Goal: Task Accomplishment & Management: Manage account settings

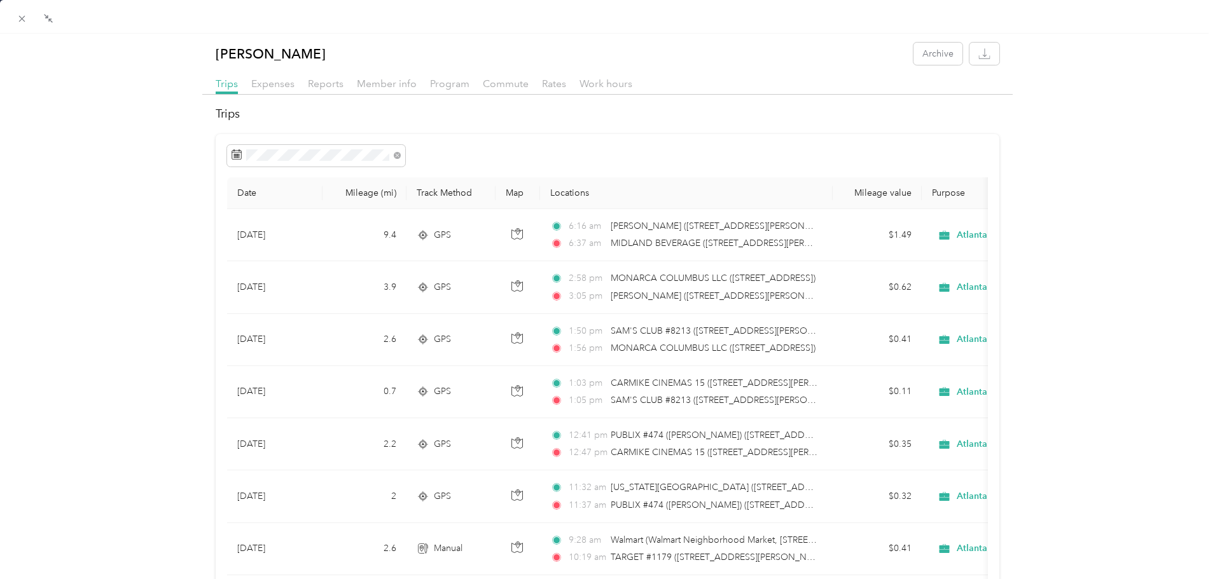
click at [323, 86] on span "Reports" at bounding box center [326, 84] width 36 height 12
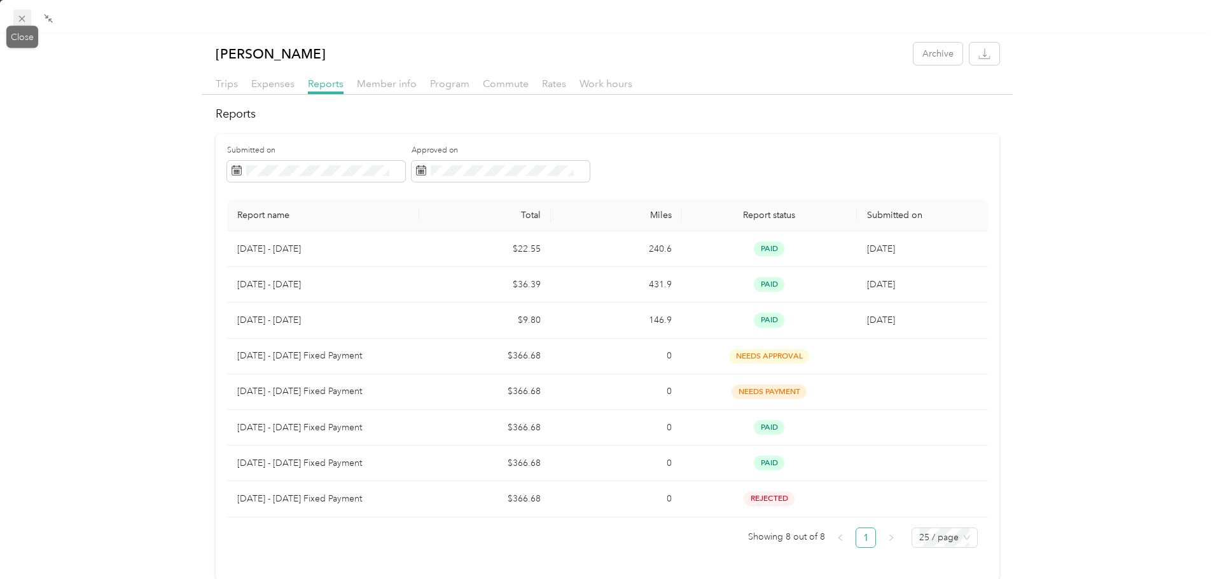
click at [27, 579] on div "Drag to resize Click to close [PERSON_NAME] Archive Trips Expenses Reports Memb…" at bounding box center [604, 579] width 1208 height 0
click at [23, 21] on icon at bounding box center [22, 18] width 11 height 11
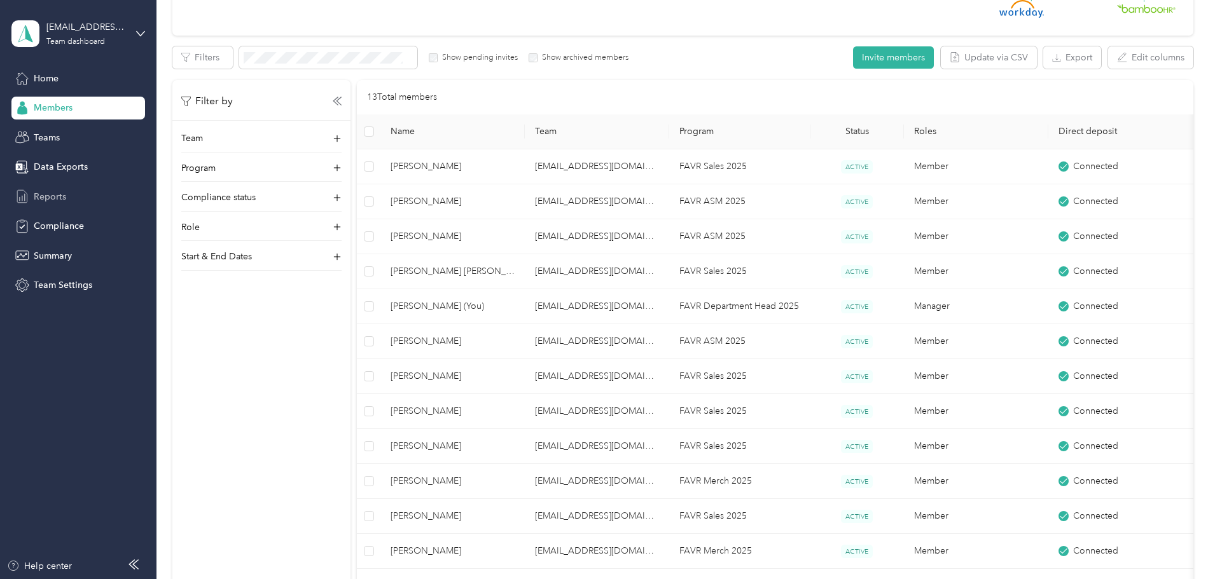
click at [57, 191] on span "Reports" at bounding box center [50, 196] width 32 height 13
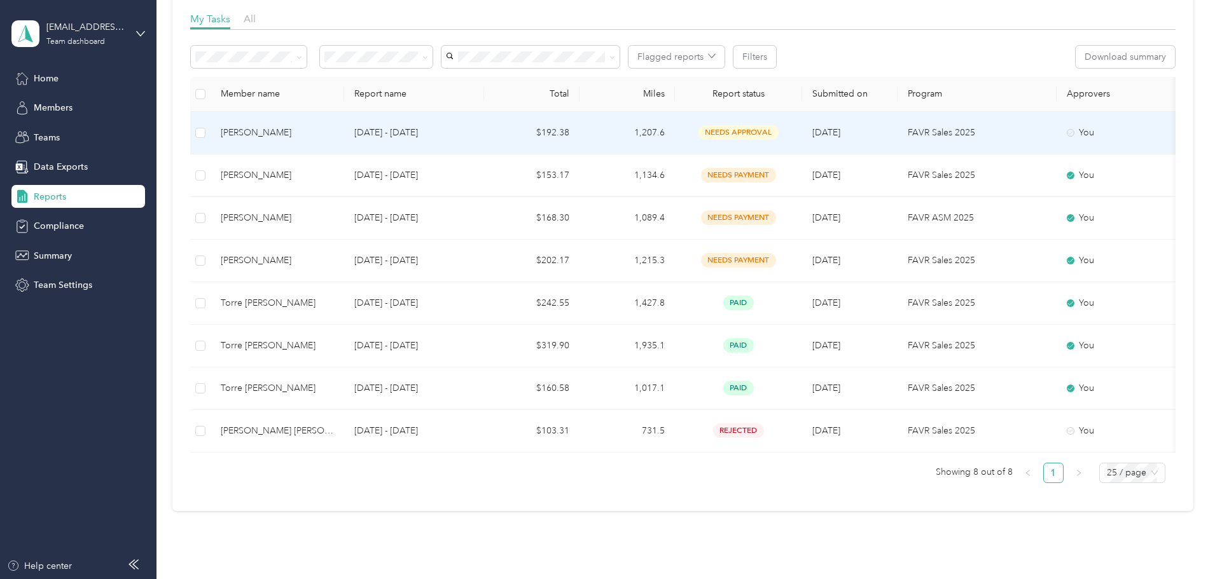
click at [579, 133] on td "$192.38" at bounding box center [531, 133] width 95 height 43
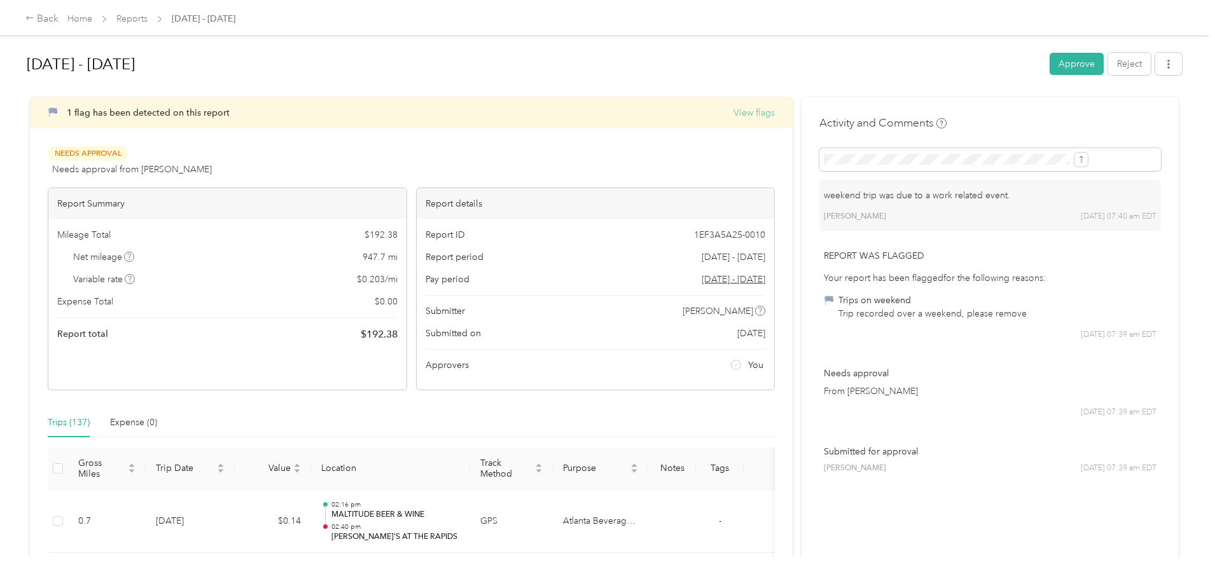
click at [733, 113] on button "View flags" at bounding box center [753, 112] width 41 height 13
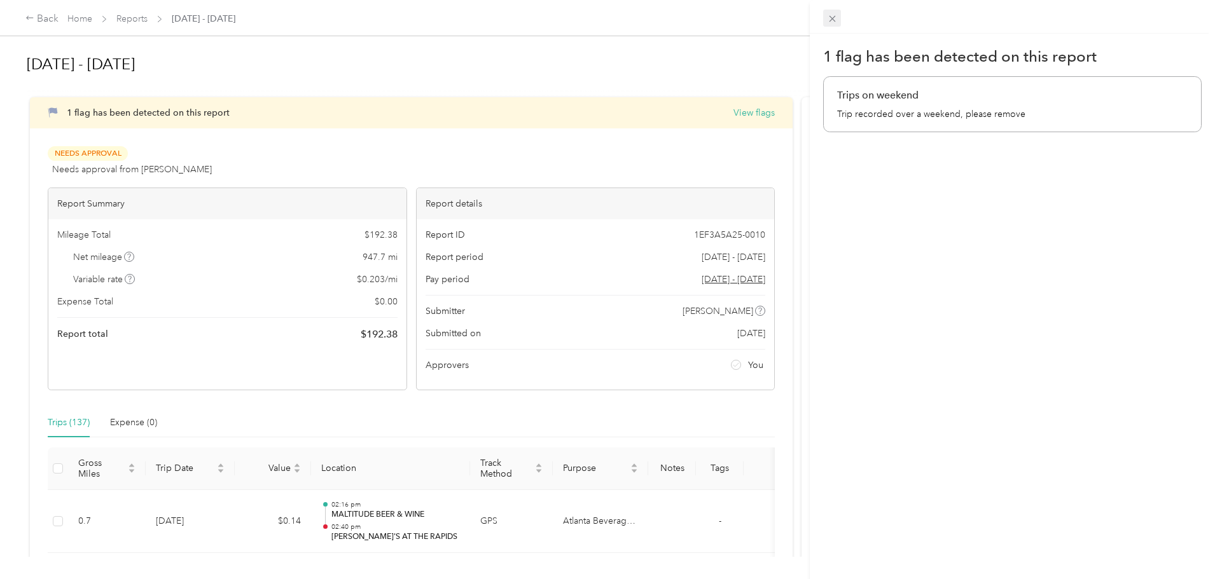
click at [832, 19] on icon at bounding box center [832, 19] width 6 height 6
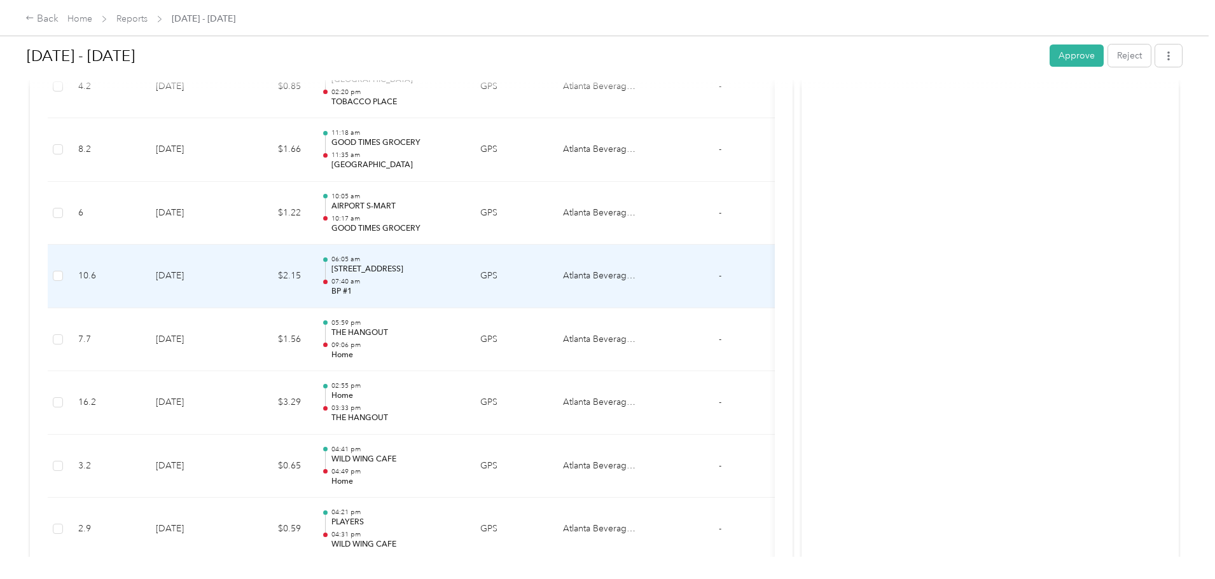
scroll to position [4388, 0]
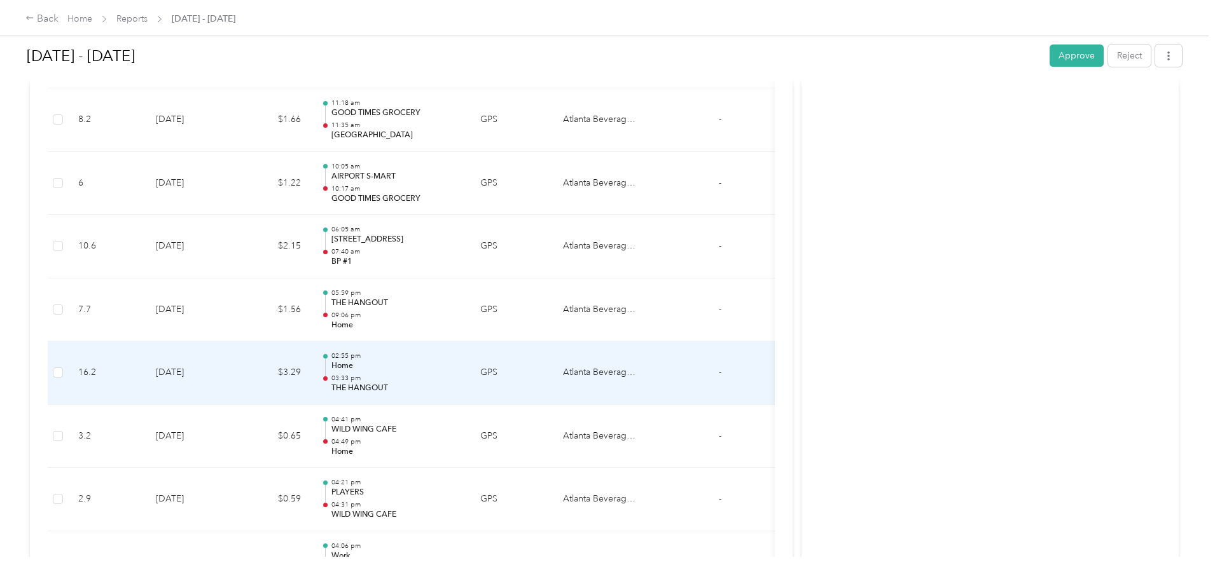
click at [235, 371] on td "[DATE]" at bounding box center [190, 373] width 89 height 64
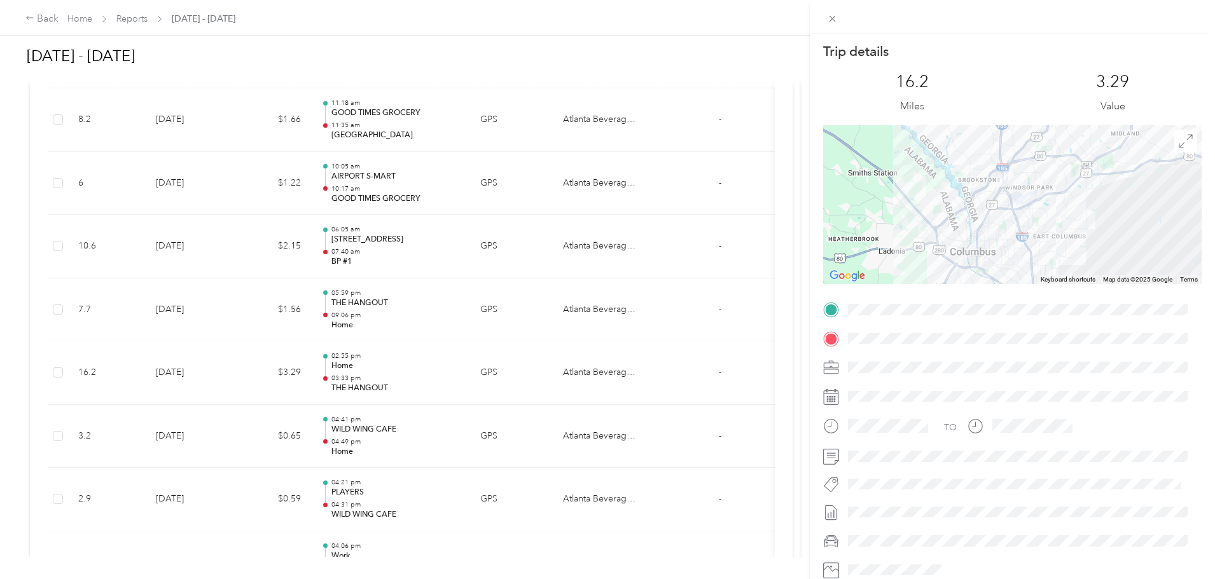
click at [1061, 212] on div at bounding box center [1012, 204] width 378 height 159
click at [1003, 230] on div at bounding box center [1012, 204] width 378 height 159
click at [940, 193] on div at bounding box center [1012, 204] width 378 height 159
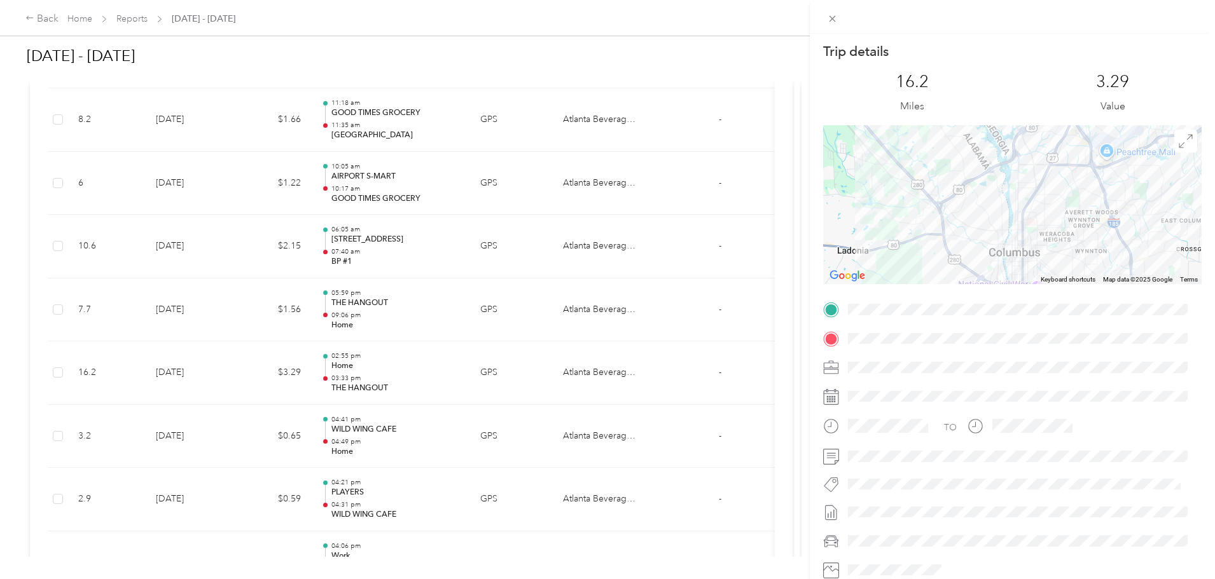
drag, startPoint x: 1101, startPoint y: 193, endPoint x: 1135, endPoint y: 116, distance: 84.6
click at [1135, 116] on div "Trip details This trip cannot be edited because it is either under review, appr…" at bounding box center [1012, 326] width 378 height 567
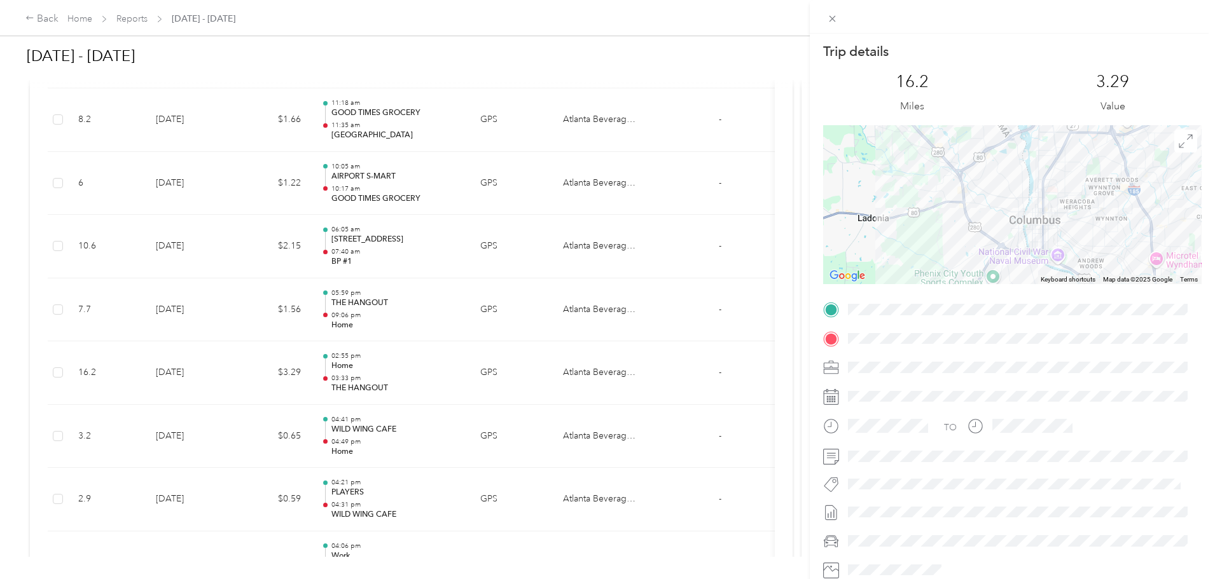
click at [1039, 200] on div at bounding box center [1012, 204] width 378 height 159
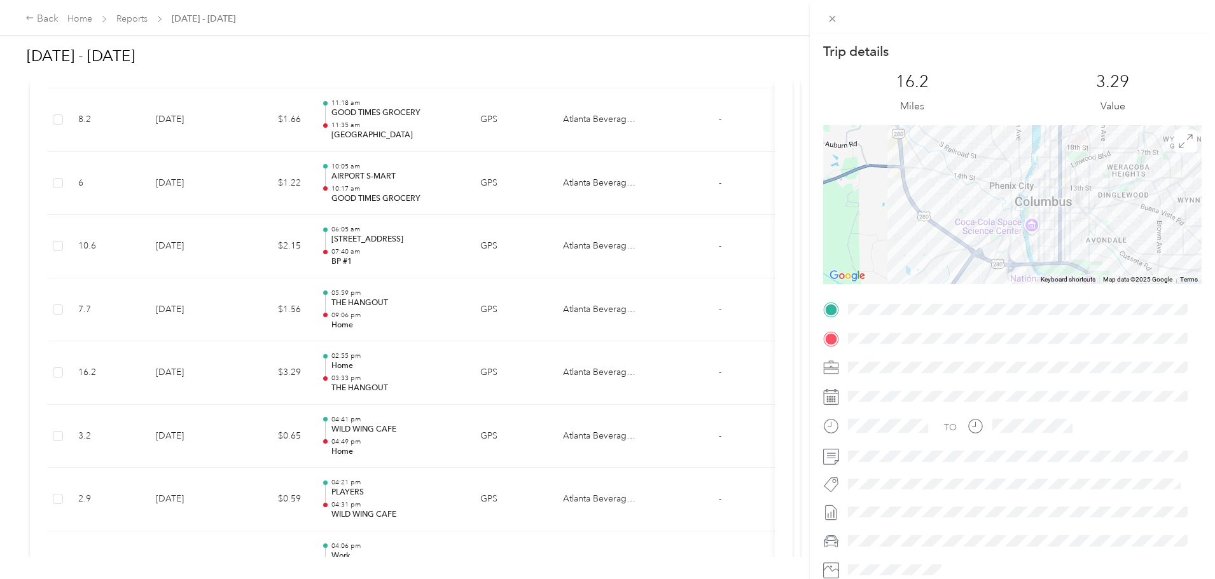
drag, startPoint x: 1040, startPoint y: 235, endPoint x: 1061, endPoint y: 196, distance: 44.1
click at [1061, 196] on div at bounding box center [1012, 204] width 378 height 159
click at [1054, 233] on div at bounding box center [1012, 204] width 378 height 159
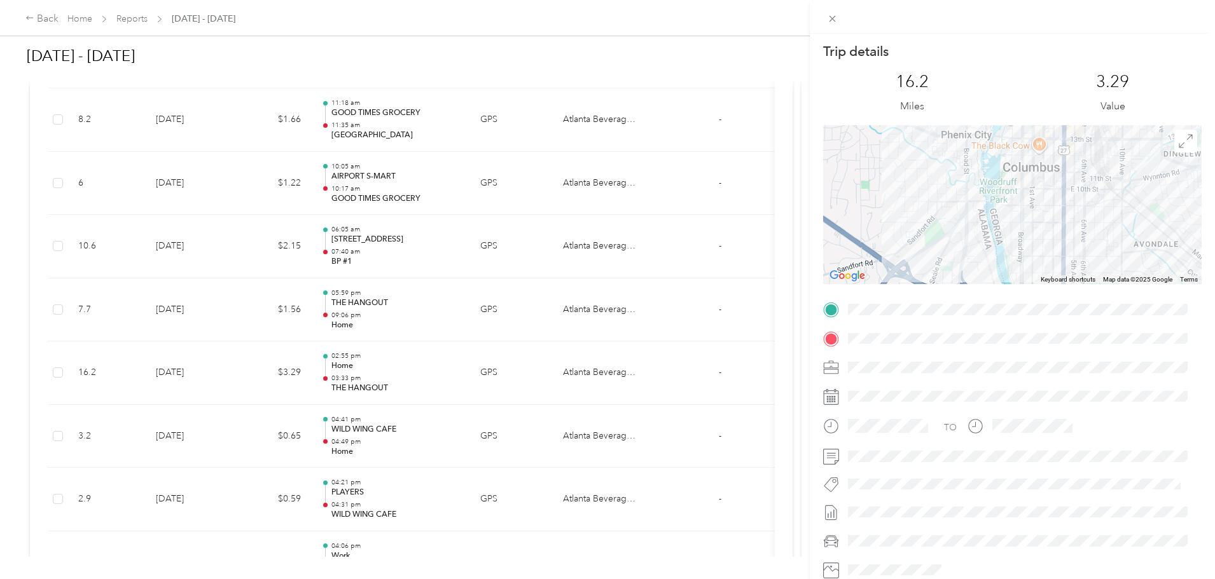
click at [1051, 183] on div at bounding box center [1012, 204] width 378 height 159
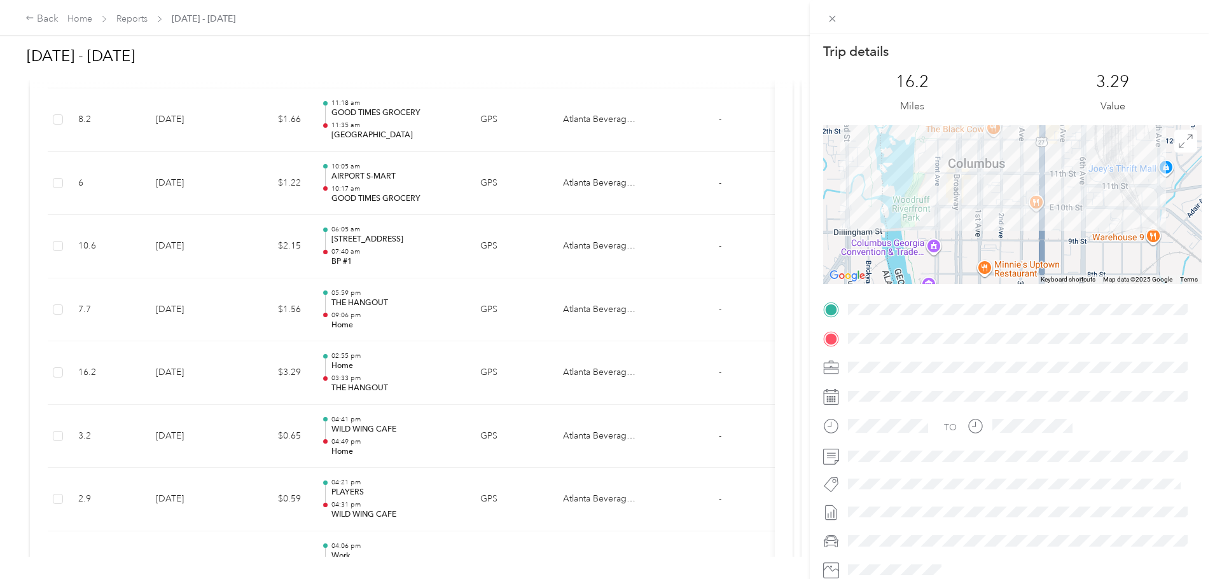
drag, startPoint x: 1007, startPoint y: 223, endPoint x: 975, endPoint y: 233, distance: 32.8
click at [975, 233] on div at bounding box center [1012, 204] width 378 height 159
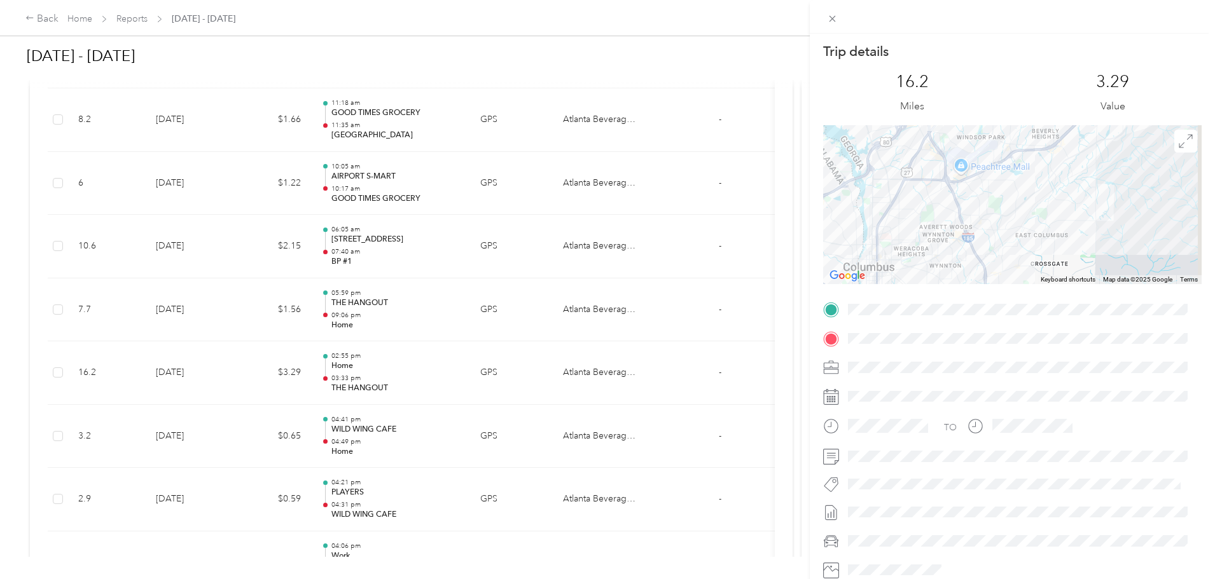
drag, startPoint x: 1016, startPoint y: 173, endPoint x: 919, endPoint y: 234, distance: 114.9
click at [919, 234] on div at bounding box center [1012, 204] width 378 height 159
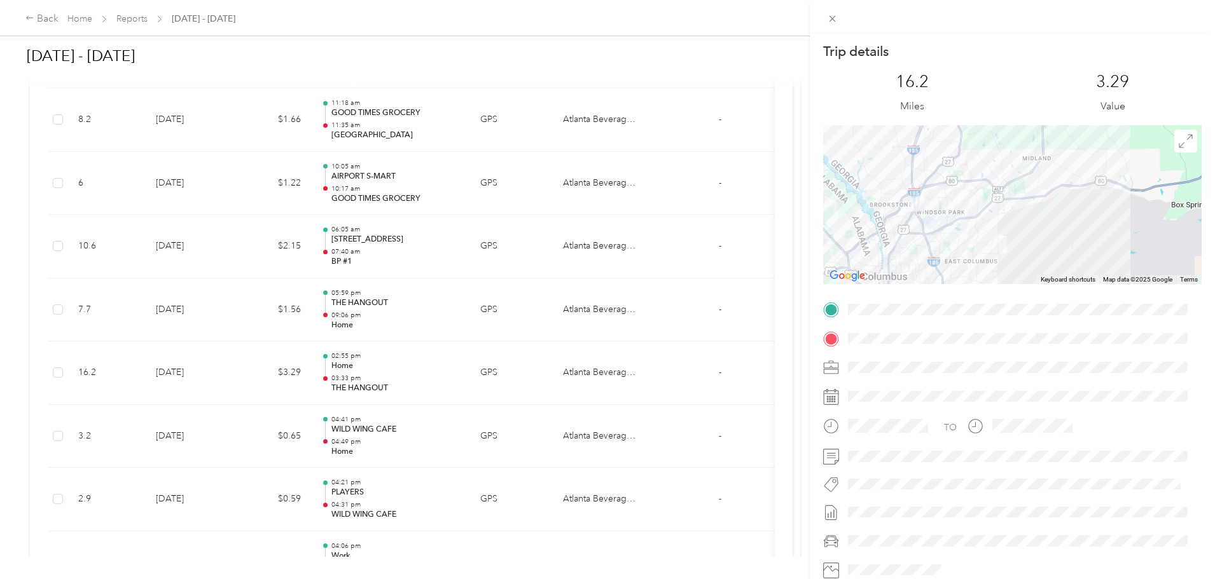
drag, startPoint x: 938, startPoint y: 200, endPoint x: 925, endPoint y: 223, distance: 26.7
click at [925, 223] on div at bounding box center [1012, 204] width 378 height 159
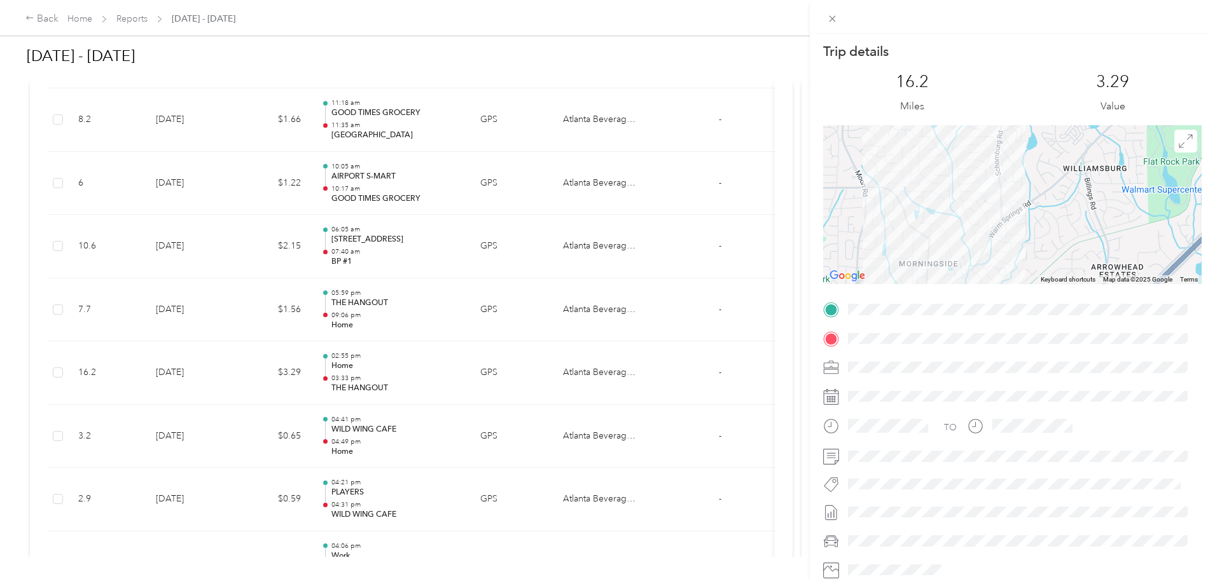
drag, startPoint x: 1067, startPoint y: 210, endPoint x: 967, endPoint y: 220, distance: 101.0
click at [967, 220] on div at bounding box center [1012, 204] width 378 height 159
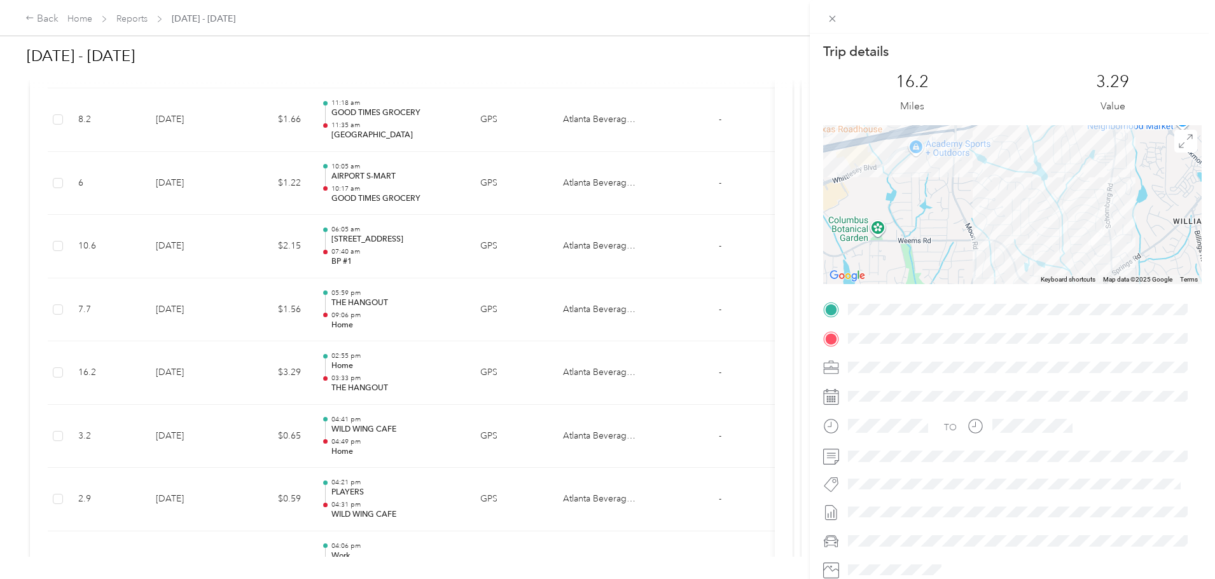
drag, startPoint x: 993, startPoint y: 207, endPoint x: 1103, endPoint y: 260, distance: 122.0
click at [1103, 260] on div at bounding box center [1012, 204] width 378 height 159
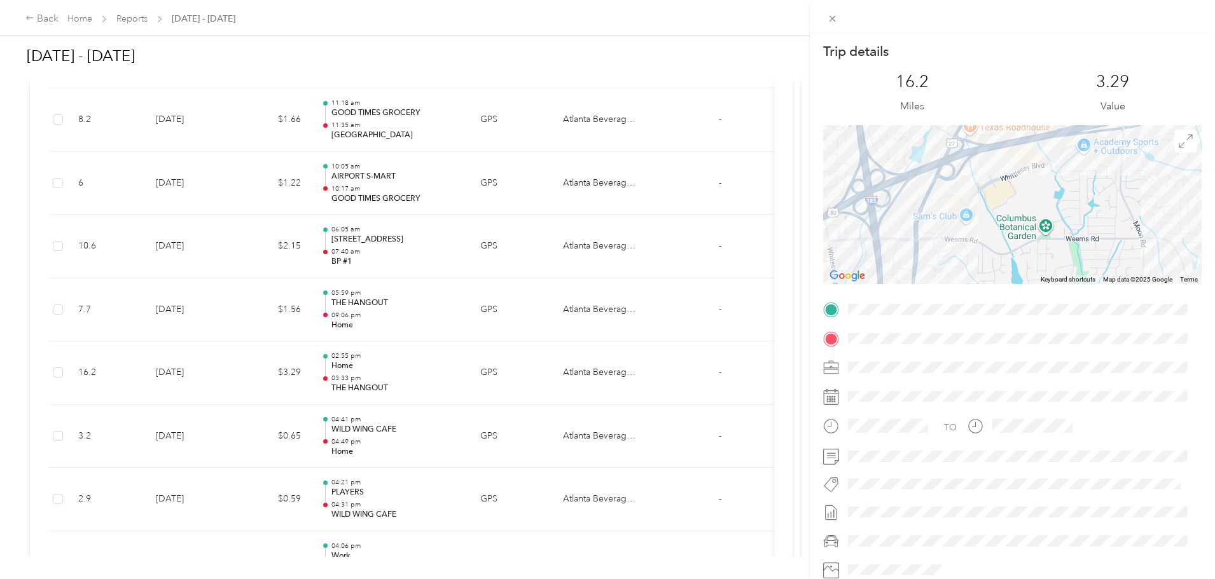
drag, startPoint x: 864, startPoint y: 203, endPoint x: 1035, endPoint y: 201, distance: 171.1
click at [1035, 201] on div at bounding box center [1012, 204] width 378 height 159
click at [836, 23] on icon at bounding box center [832, 18] width 11 height 11
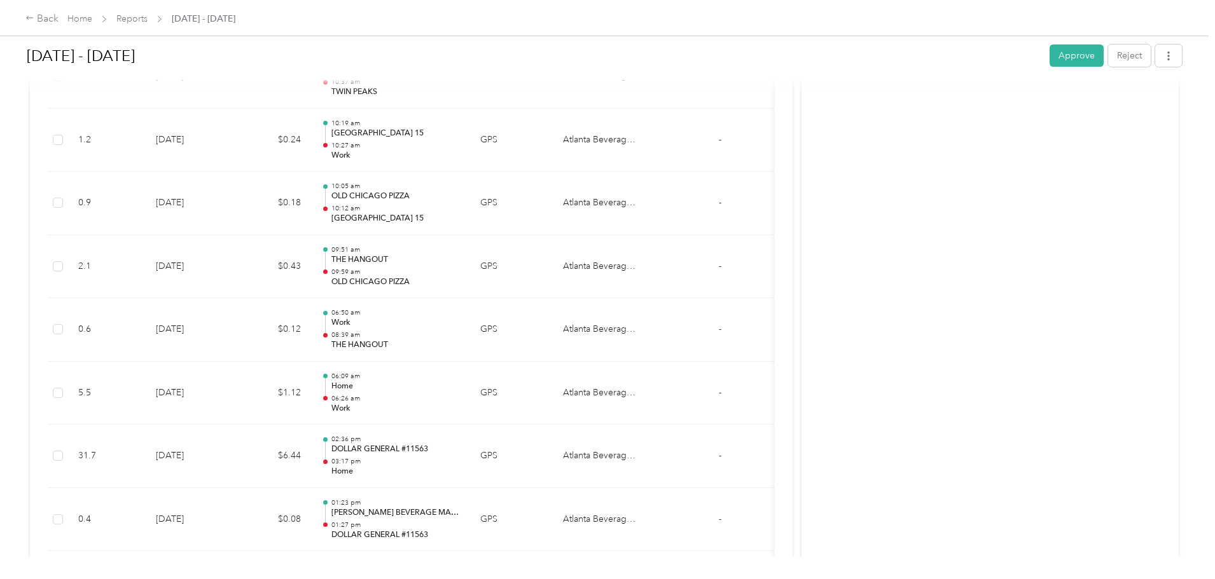
scroll to position [5144, 0]
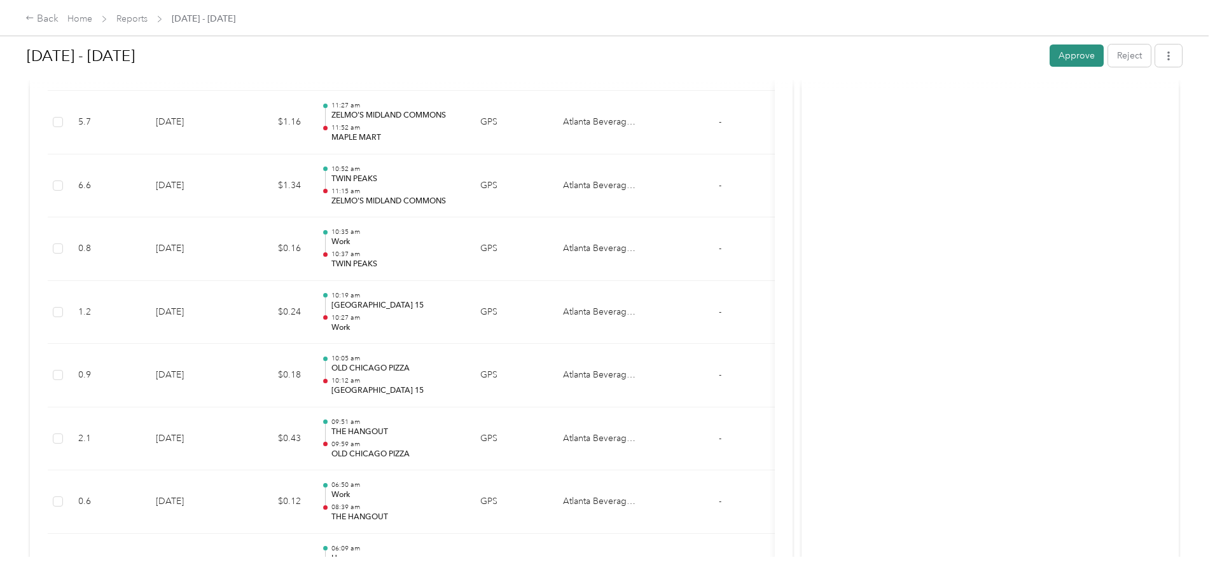
click at [1049, 57] on button "Approve" at bounding box center [1076, 56] width 54 height 22
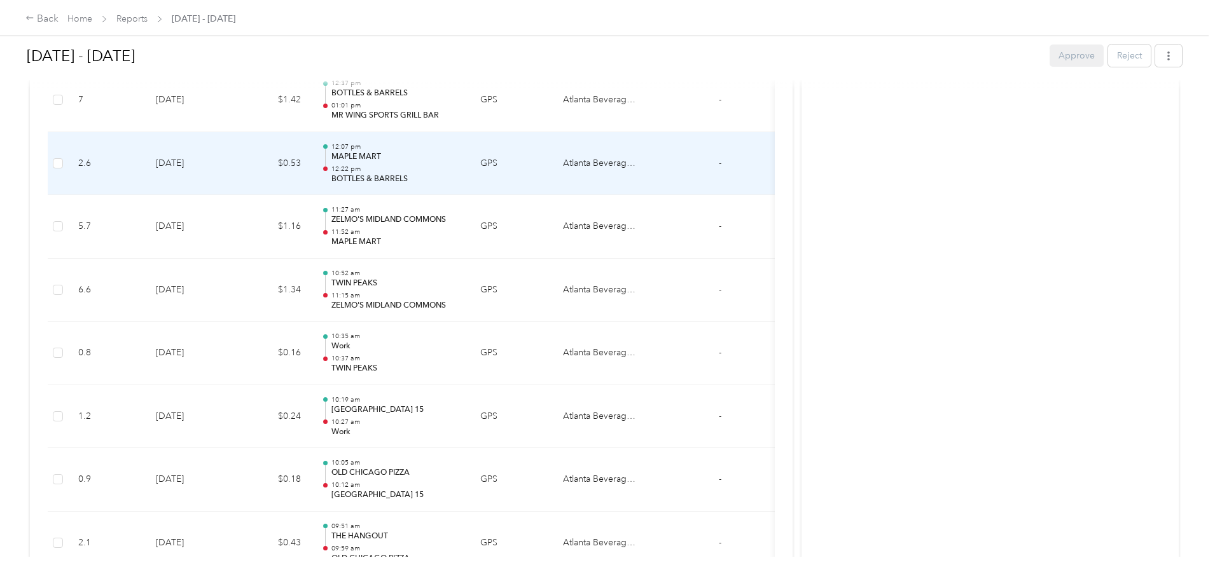
scroll to position [4859, 0]
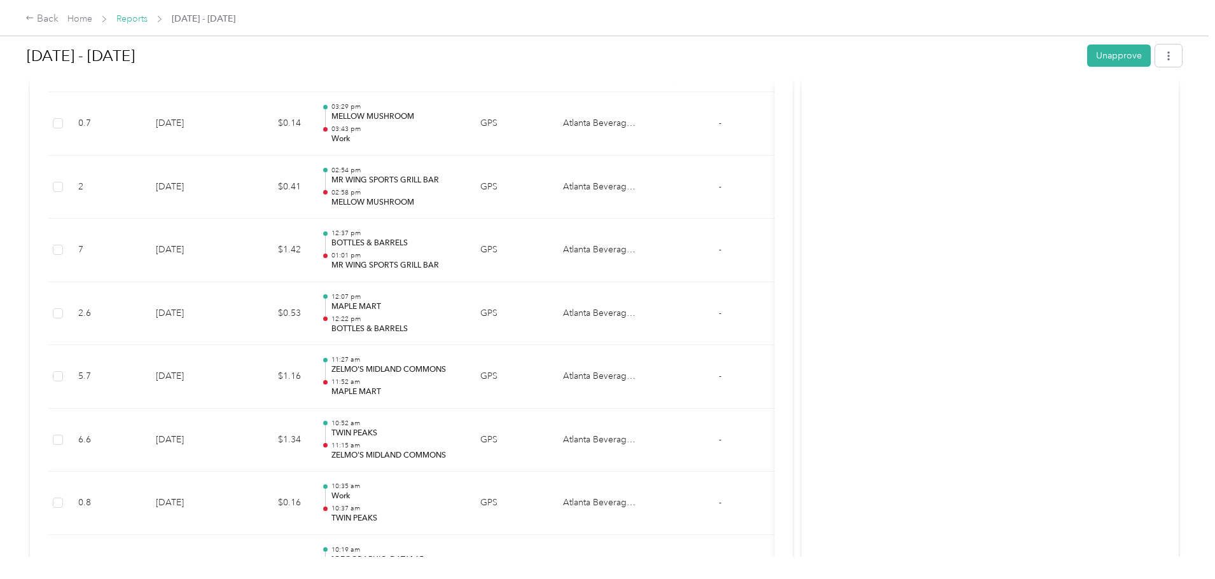
click at [148, 16] on link "Reports" at bounding box center [131, 18] width 31 height 11
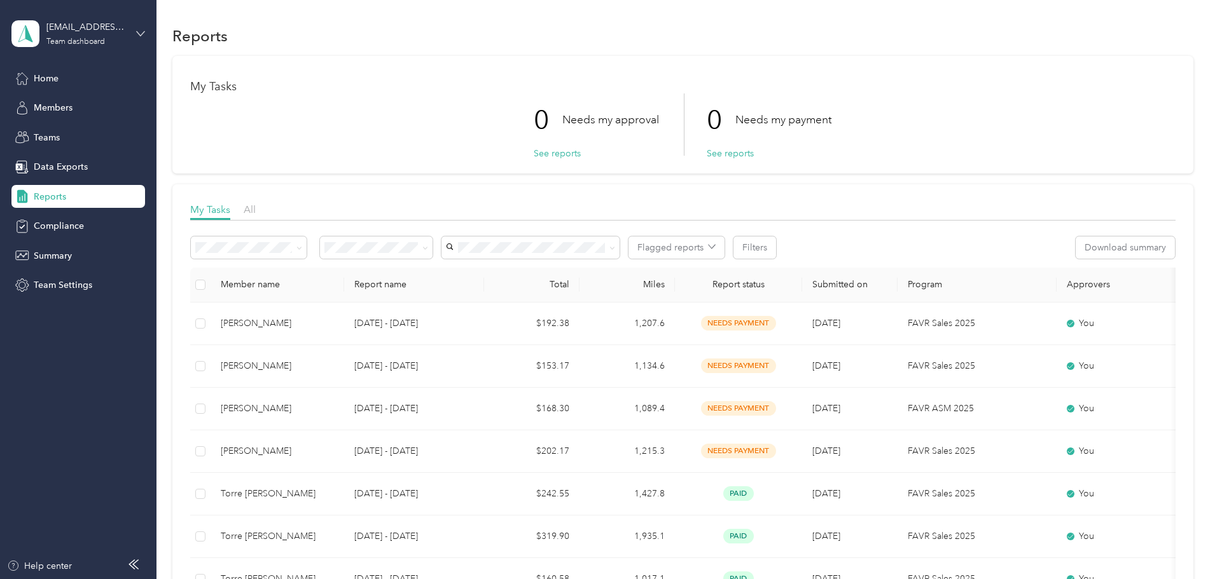
click at [137, 31] on icon at bounding box center [141, 33] width 8 height 4
click at [83, 125] on div "Personal dashboard" at bounding box center [145, 133] width 250 height 22
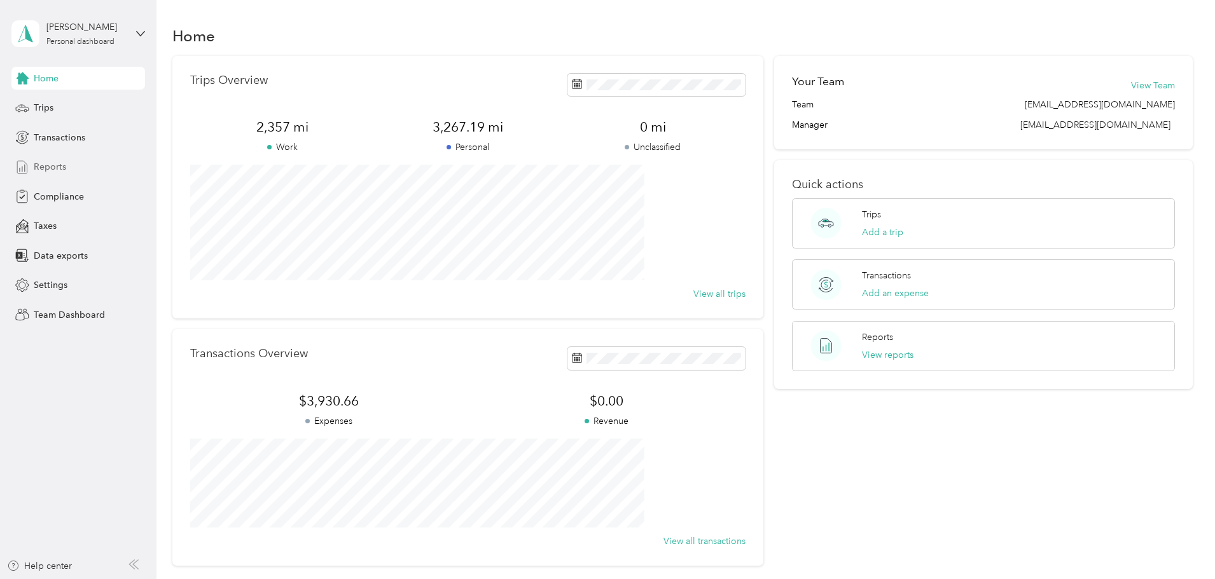
click at [51, 172] on span "Reports" at bounding box center [50, 166] width 32 height 13
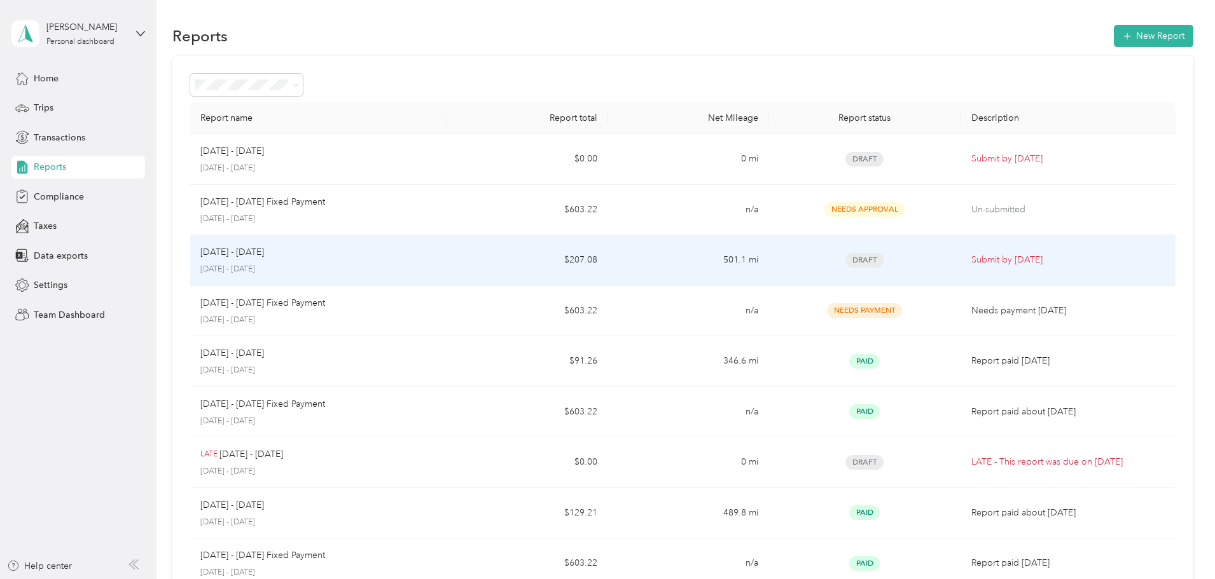
click at [538, 265] on td "$207.08" at bounding box center [527, 260] width 160 height 51
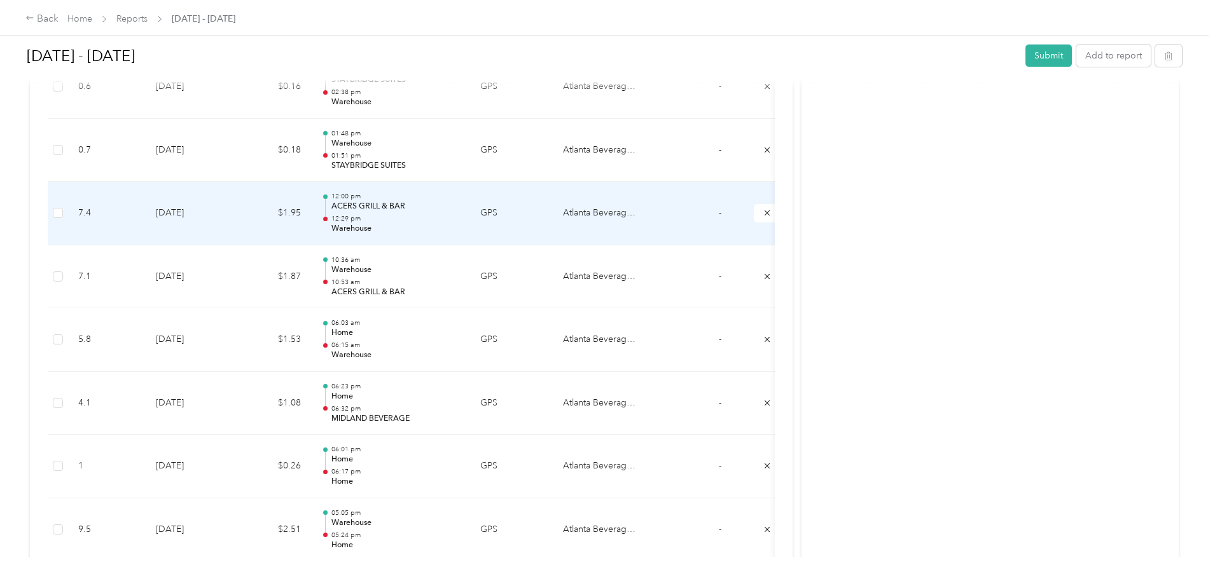
scroll to position [1017, 0]
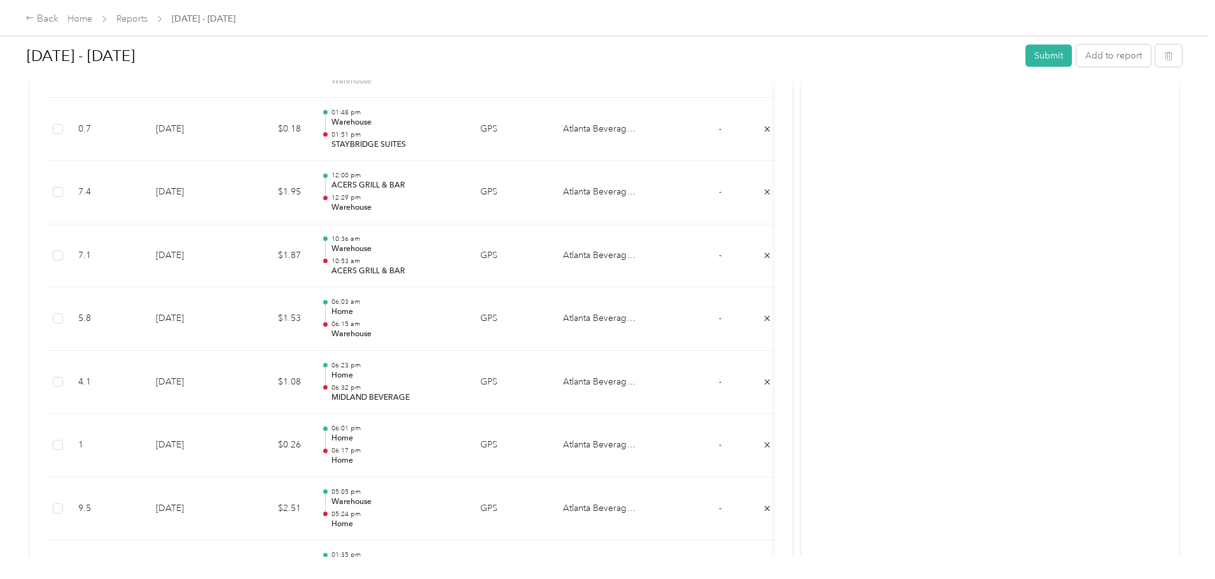
drag, startPoint x: 490, startPoint y: 235, endPoint x: 1010, endPoint y: 245, distance: 520.9
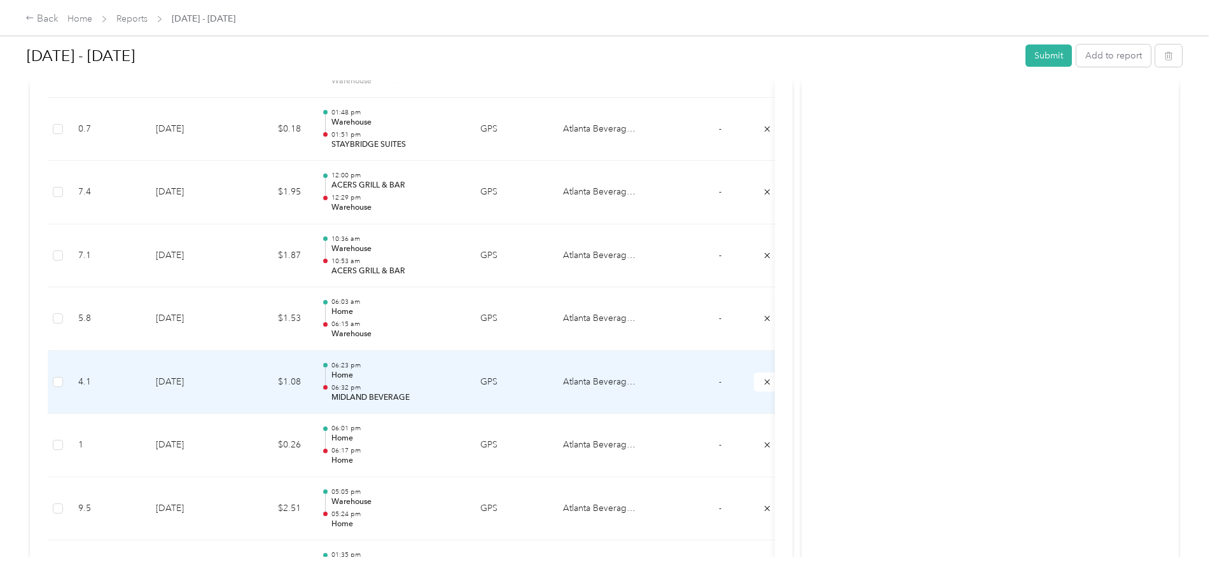
click at [460, 380] on p "Home" at bounding box center [395, 375] width 128 height 11
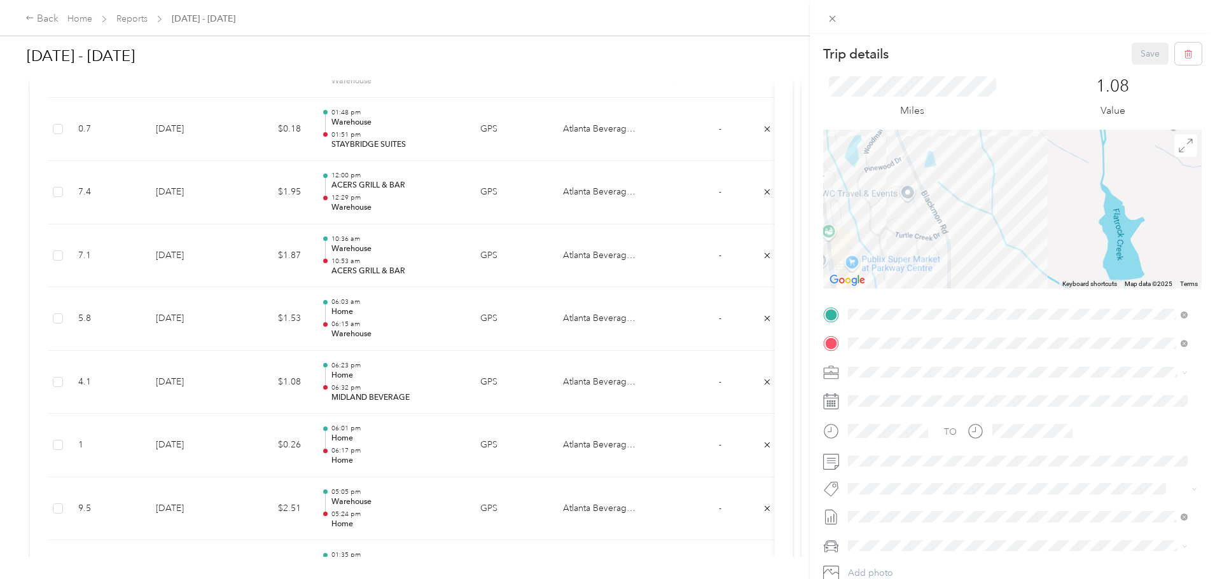
drag, startPoint x: 1007, startPoint y: 239, endPoint x: 1061, endPoint y: 105, distance: 144.6
click at [1061, 105] on div "Trip details Save This trip cannot be edited because it is either under review,…" at bounding box center [1012, 327] width 378 height 569
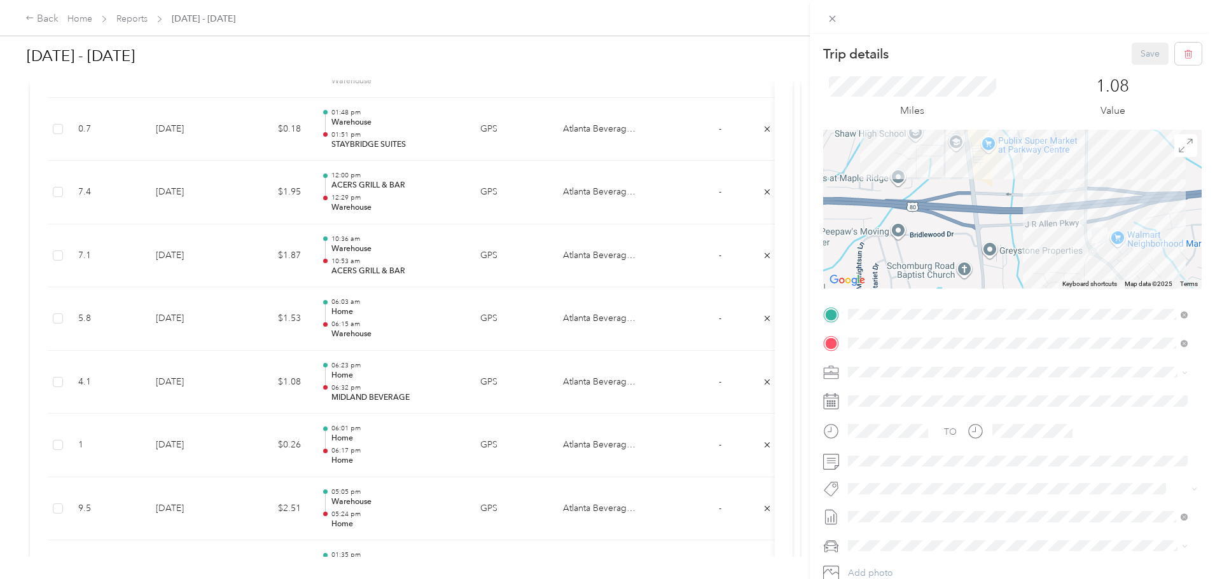
drag, startPoint x: 976, startPoint y: 233, endPoint x: 1117, endPoint y: 118, distance: 181.7
click at [1117, 118] on div "Trip details Save This trip cannot be edited because it is either under review,…" at bounding box center [1012, 327] width 378 height 569
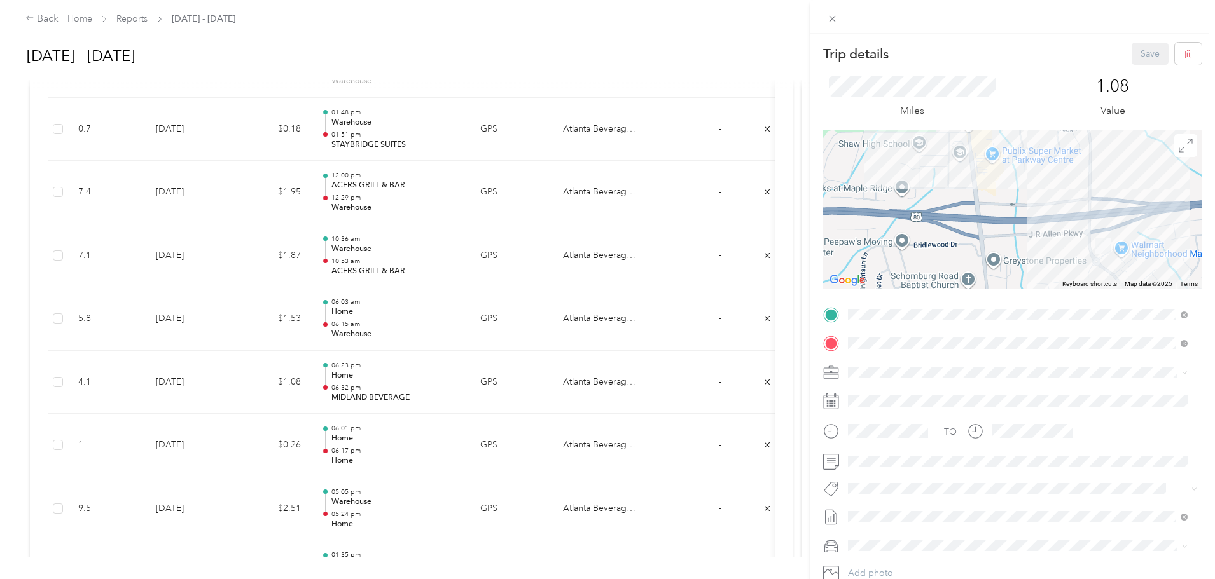
drag, startPoint x: 1160, startPoint y: 173, endPoint x: 1159, endPoint y: 193, distance: 19.8
click at [1159, 193] on div at bounding box center [1012, 209] width 378 height 159
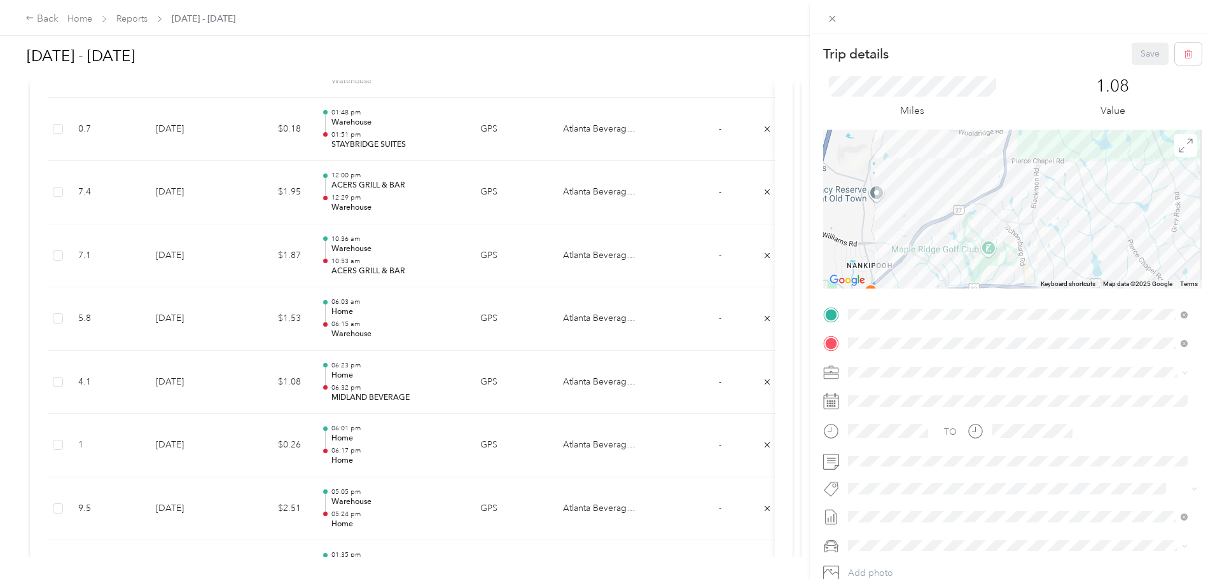
drag, startPoint x: 1028, startPoint y: 198, endPoint x: 993, endPoint y: 265, distance: 75.4
click at [993, 265] on div at bounding box center [1012, 209] width 378 height 159
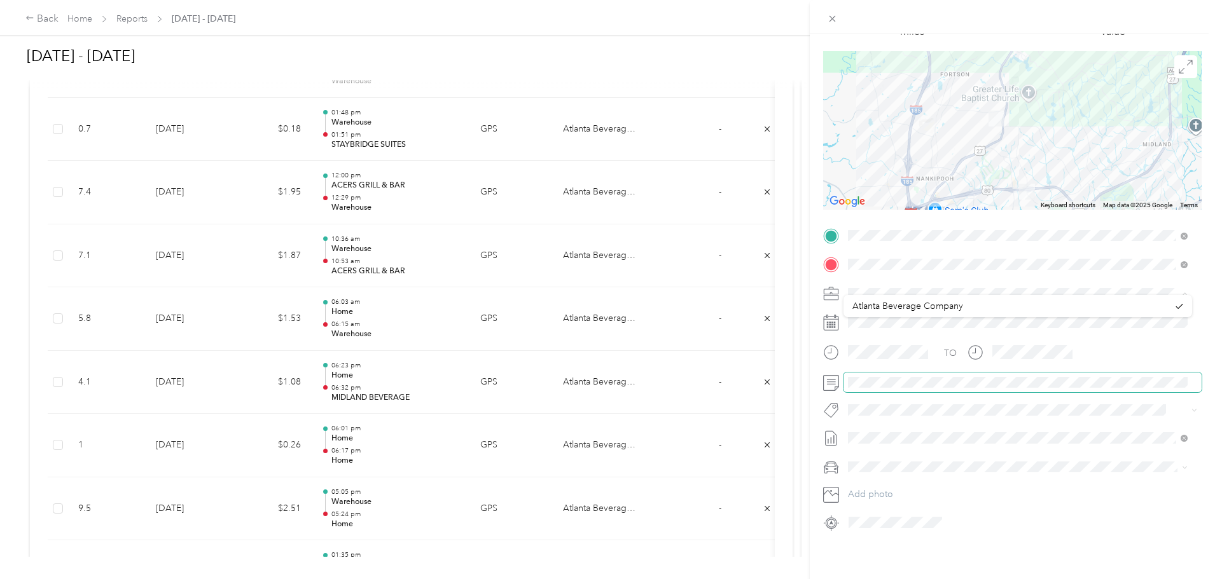
scroll to position [88, 0]
click at [541, 265] on div "Trip details Save This trip cannot be edited because it is either under review,…" at bounding box center [607, 289] width 1215 height 579
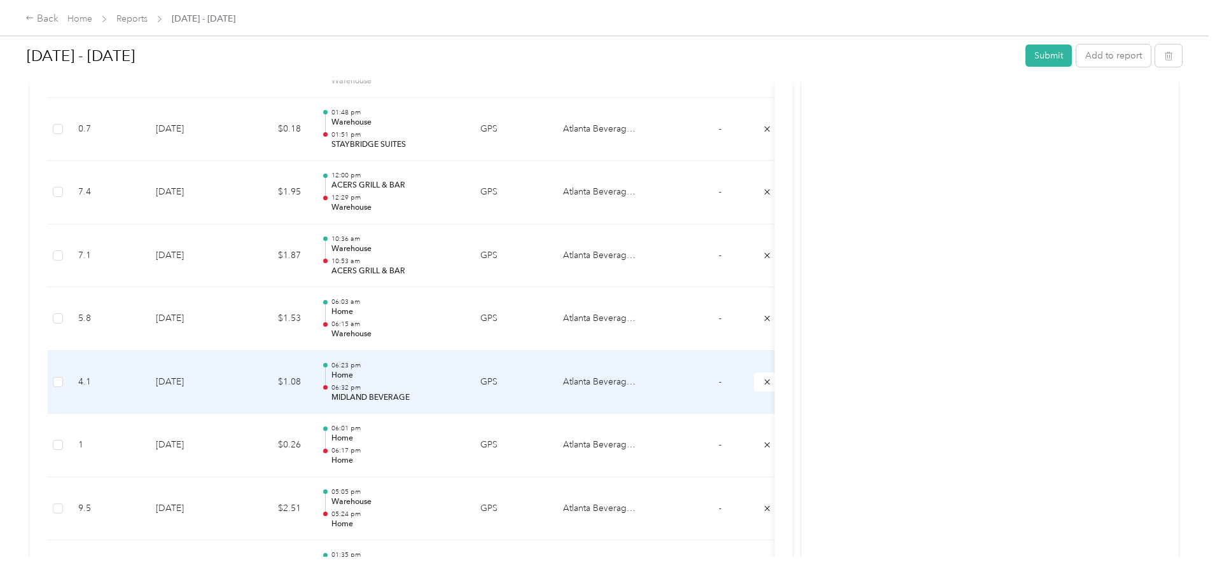
click at [146, 376] on td "4.1" at bounding box center [107, 383] width 78 height 64
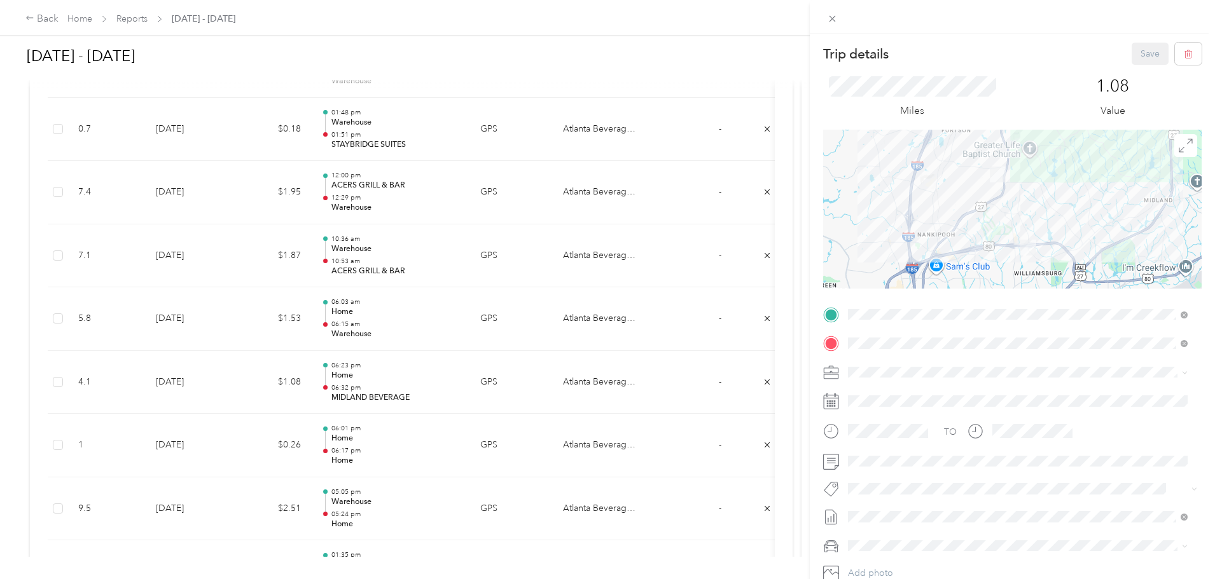
click at [153, 383] on div "Trip details Save This trip cannot be edited because it is either under review,…" at bounding box center [607, 289] width 1215 height 579
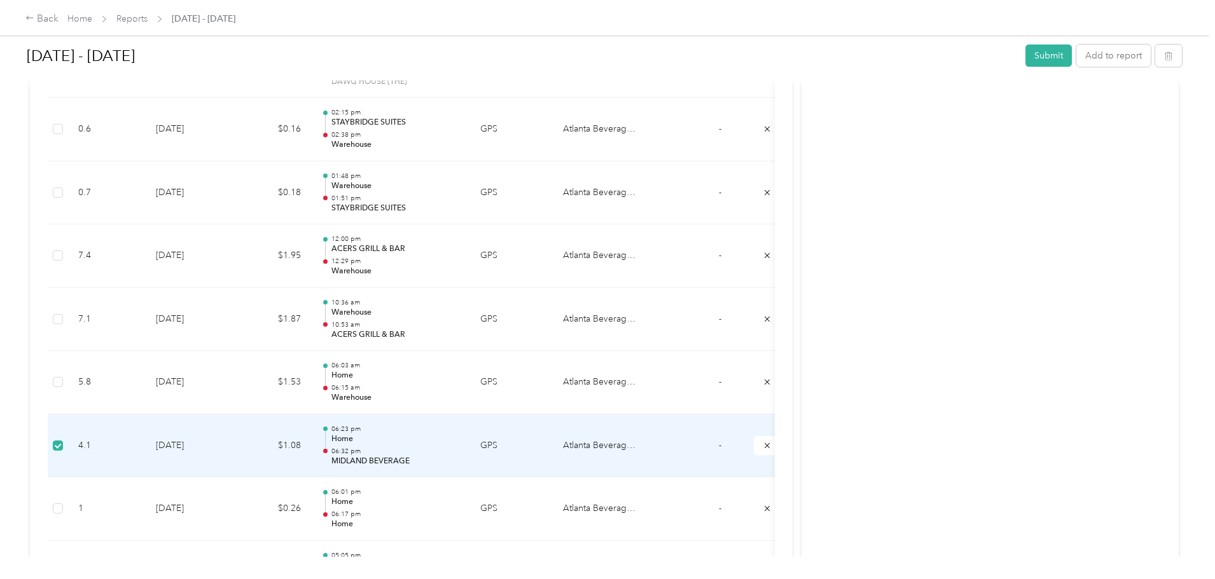
scroll to position [1017, 0]
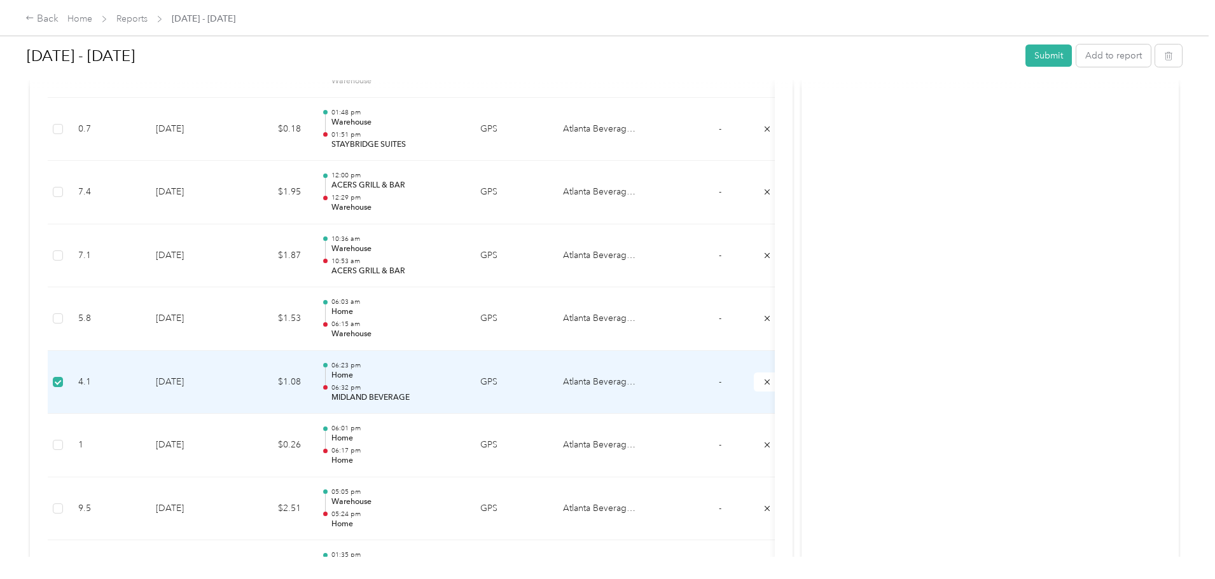
drag, startPoint x: 160, startPoint y: 376, endPoint x: 331, endPoint y: 407, distance: 173.2
click at [235, 407] on td "[DATE]" at bounding box center [190, 383] width 89 height 64
click at [63, 387] on label at bounding box center [58, 382] width 10 height 14
click at [146, 389] on td "4.1" at bounding box center [107, 383] width 78 height 64
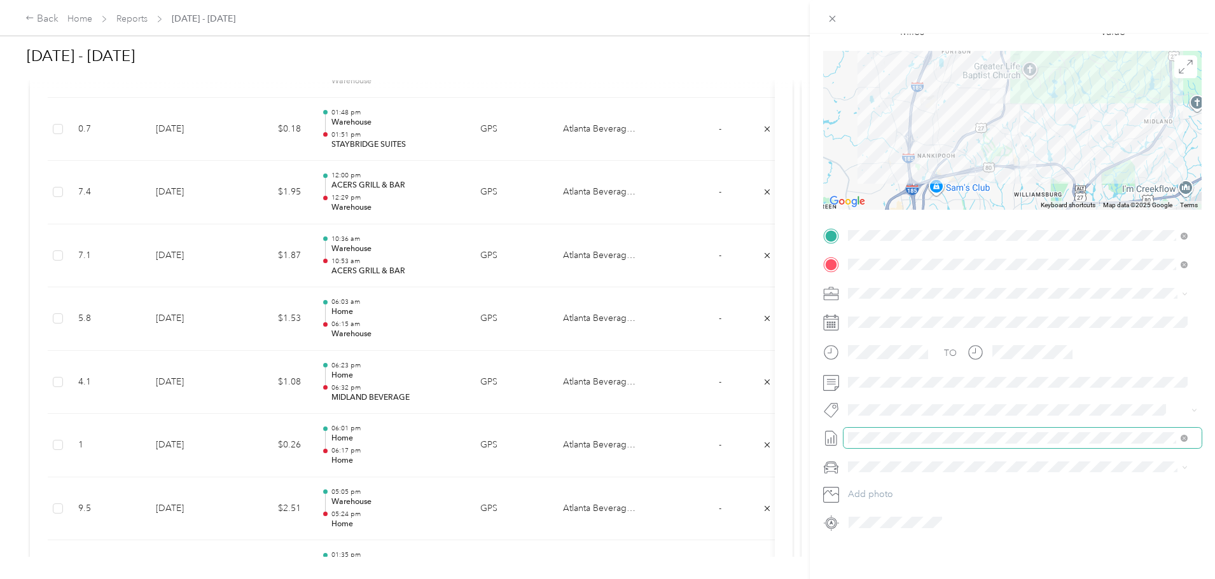
scroll to position [25, 0]
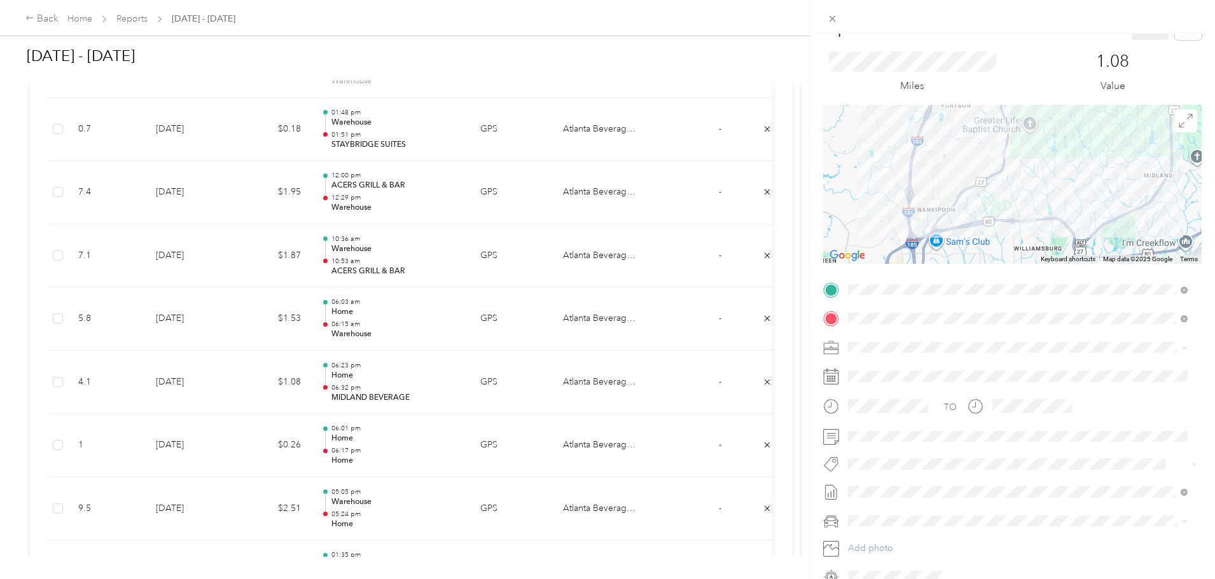
click at [905, 376] on li "Atlanta Beverage Company" at bounding box center [1017, 370] width 348 height 22
click at [773, 337] on div "Trip details Save This trip cannot be edited because it is either under review,…" at bounding box center [607, 289] width 1215 height 579
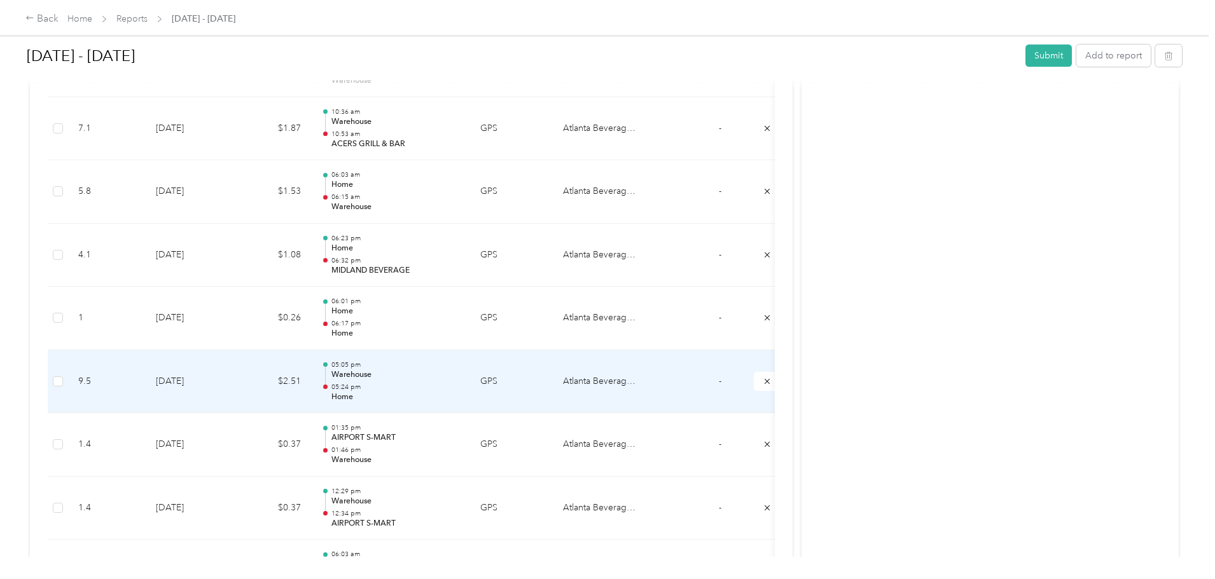
scroll to position [1208, 0]
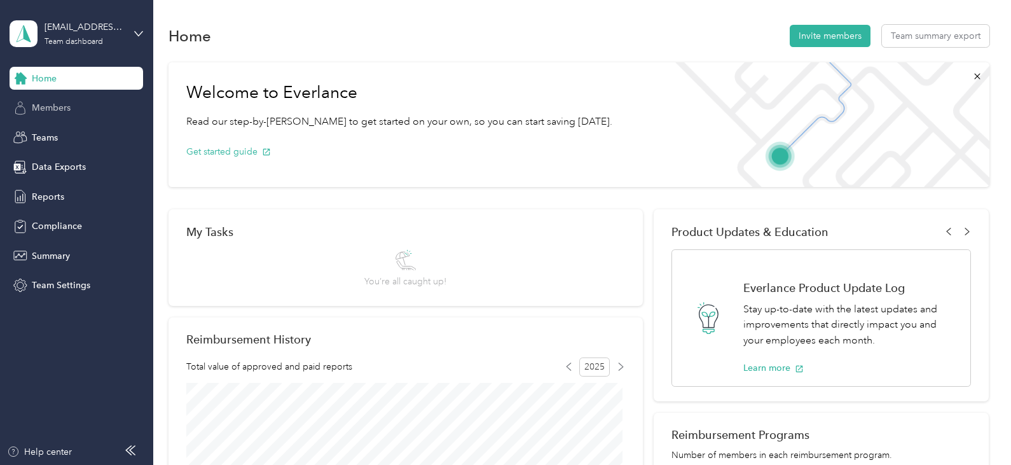
click at [50, 110] on span "Members" at bounding box center [51, 107] width 39 height 13
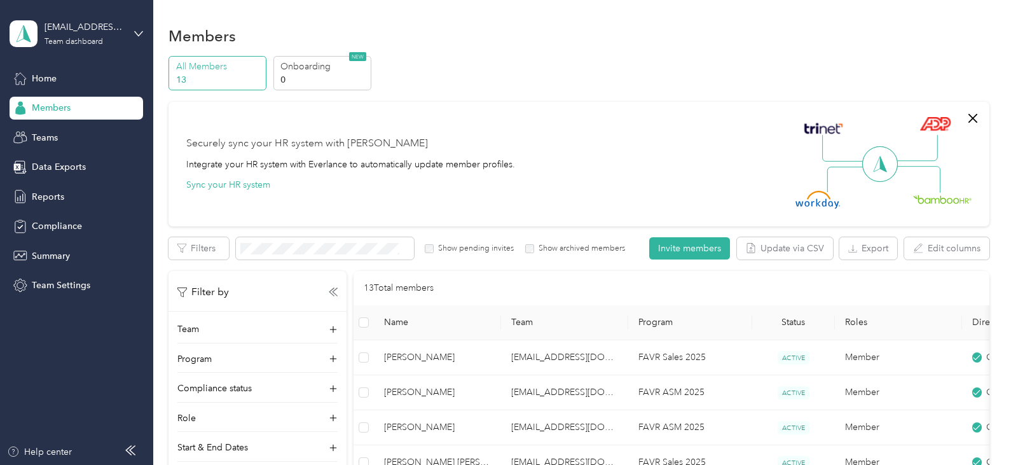
click at [132, 29] on div "kpatrick@atlantabev.com Team dashboard" at bounding box center [77, 33] width 134 height 45
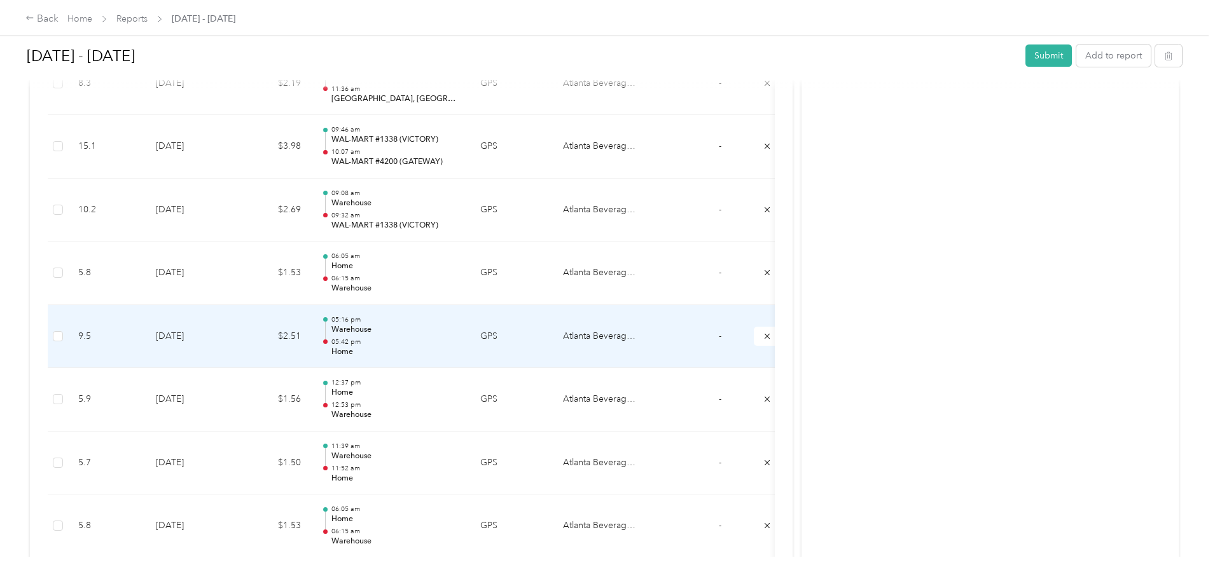
scroll to position [1844, 0]
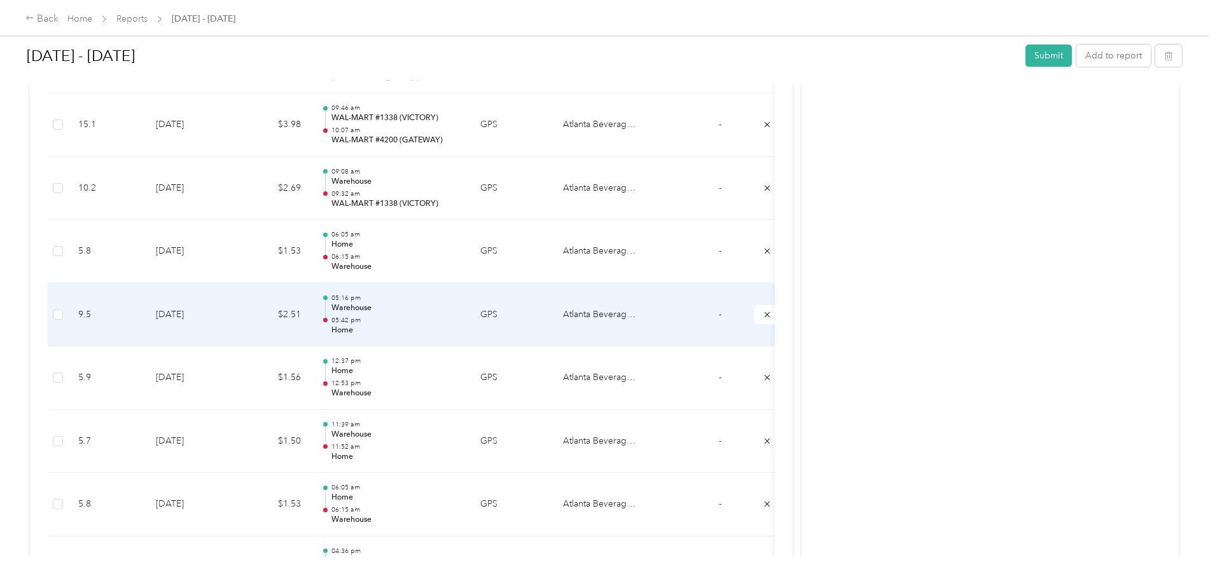
click at [460, 301] on p "05:16 pm" at bounding box center [395, 298] width 128 height 9
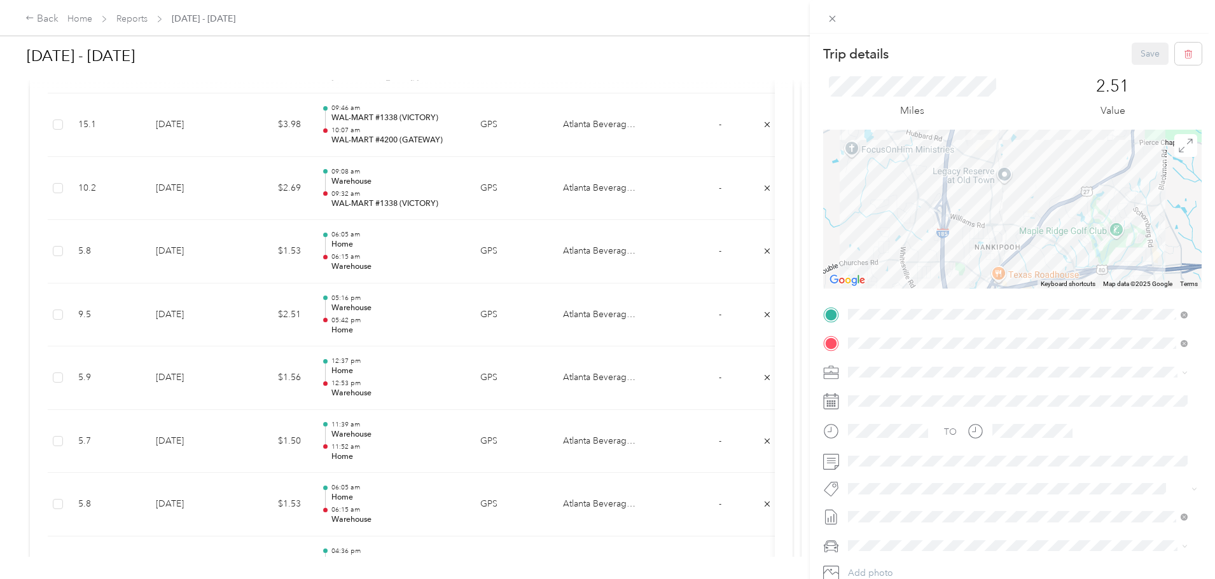
drag, startPoint x: 1033, startPoint y: 189, endPoint x: 1008, endPoint y: 270, distance: 83.9
click at [1008, 270] on div at bounding box center [1012, 209] width 378 height 159
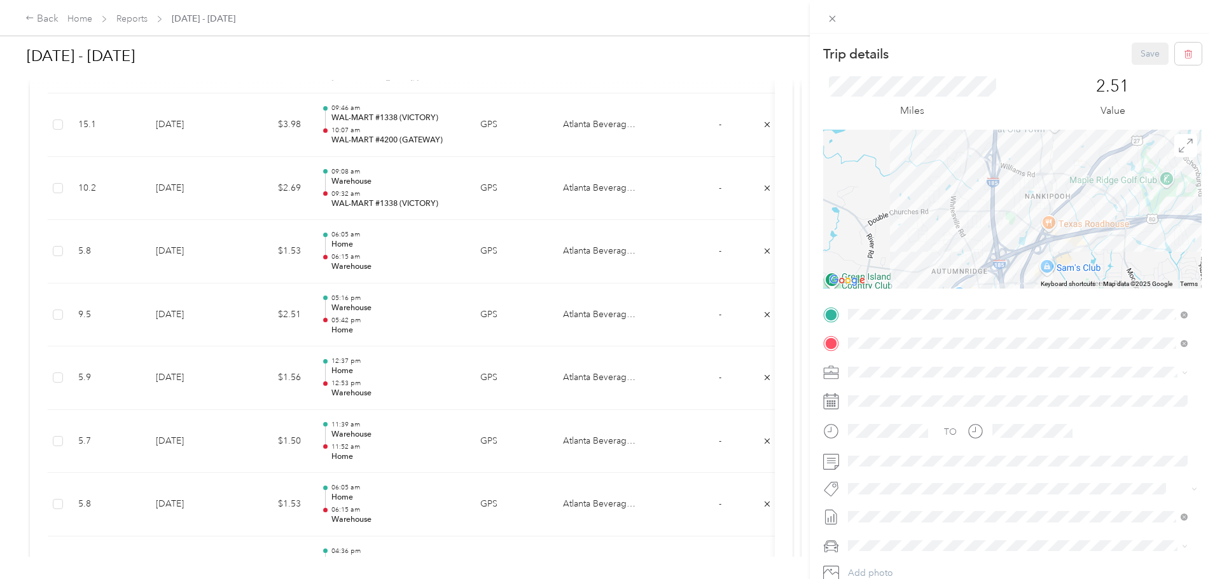
drag, startPoint x: 1035, startPoint y: 176, endPoint x: 1085, endPoint y: 124, distance: 72.4
click at [1085, 124] on div "Trip details Save This trip cannot be edited because it is either under review,…" at bounding box center [1012, 327] width 378 height 569
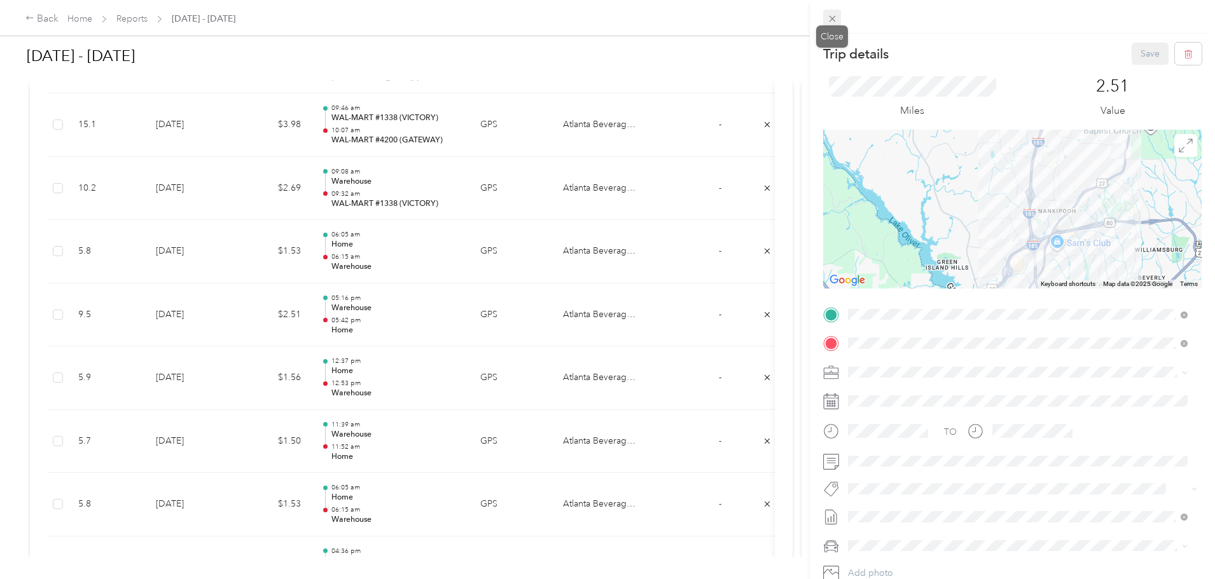
click at [835, 16] on icon at bounding box center [832, 19] width 6 height 6
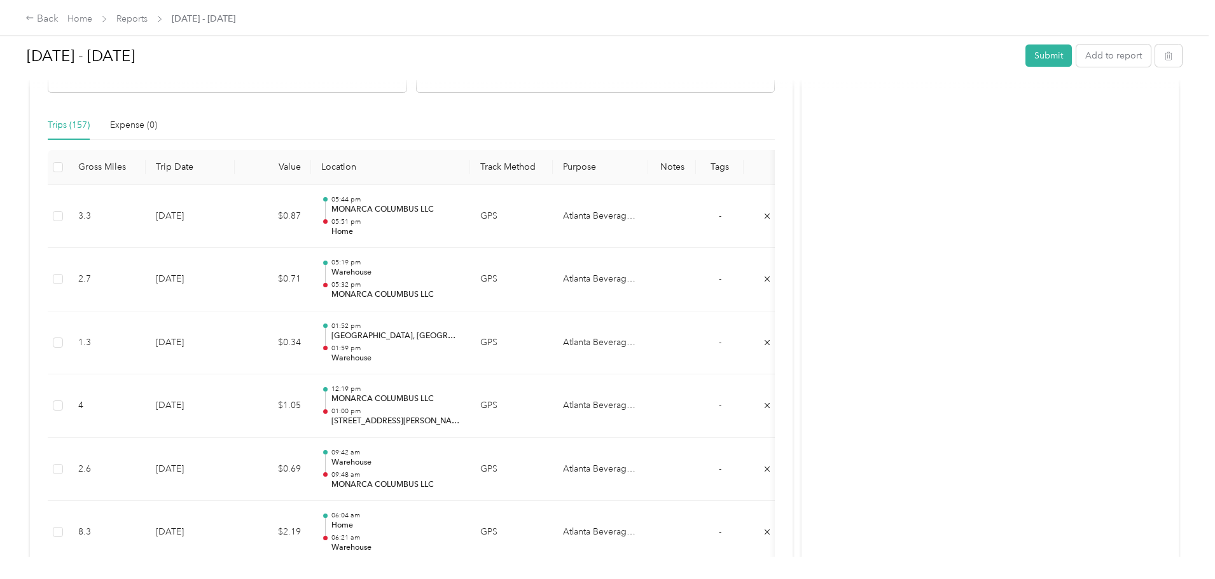
scroll to position [0, 0]
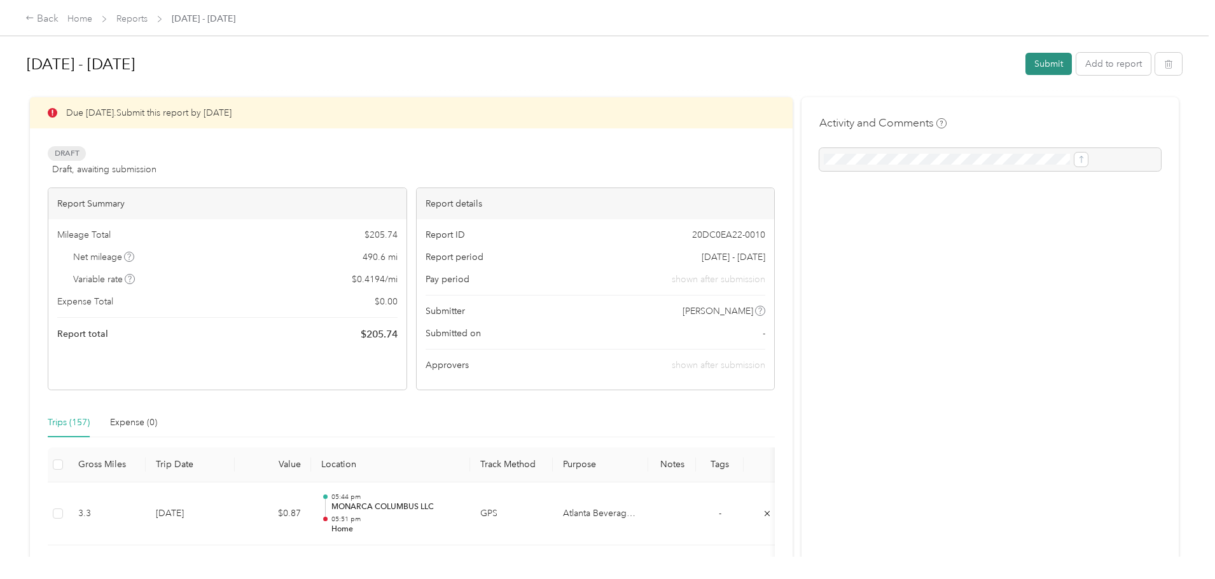
click at [1025, 65] on button "Submit" at bounding box center [1048, 64] width 46 height 22
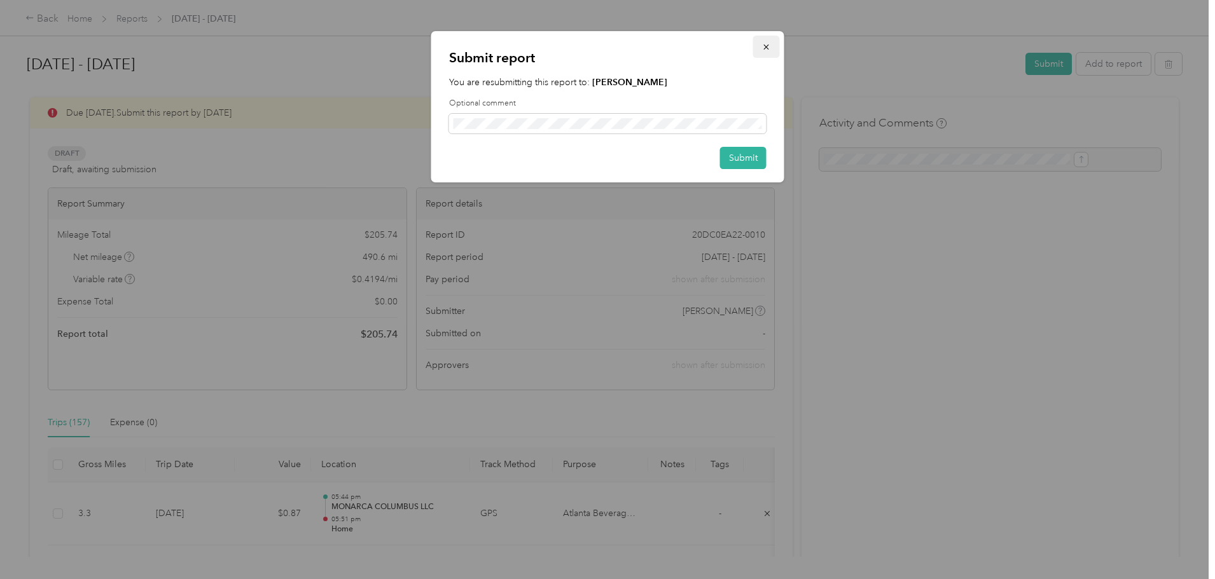
click at [766, 43] on icon "button" at bounding box center [766, 47] width 9 height 9
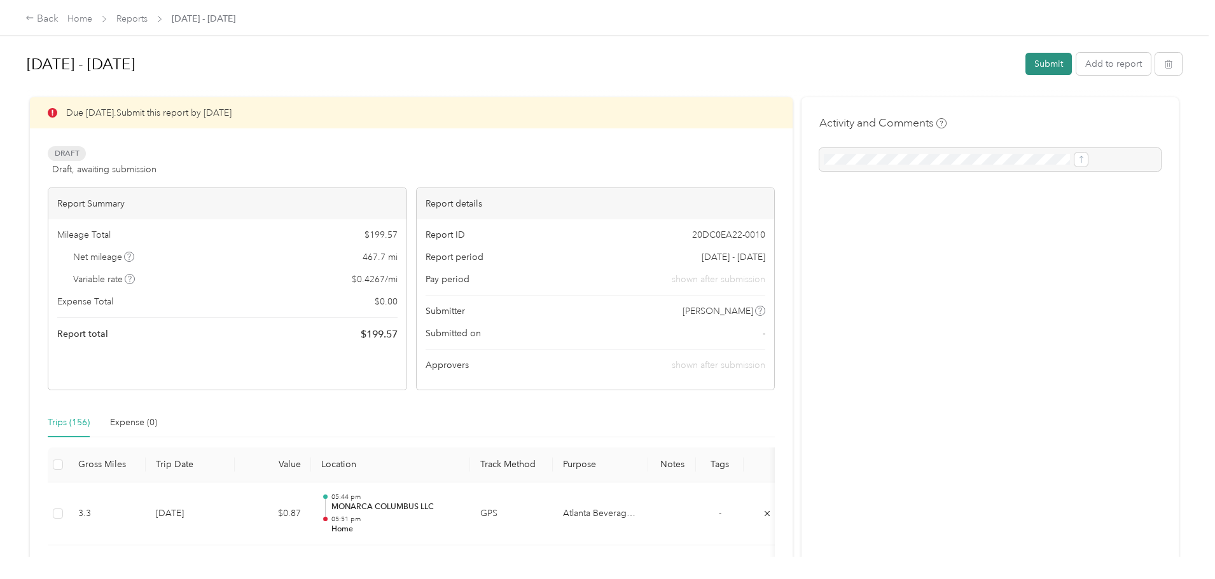
click at [1025, 67] on button "Submit" at bounding box center [1048, 64] width 46 height 22
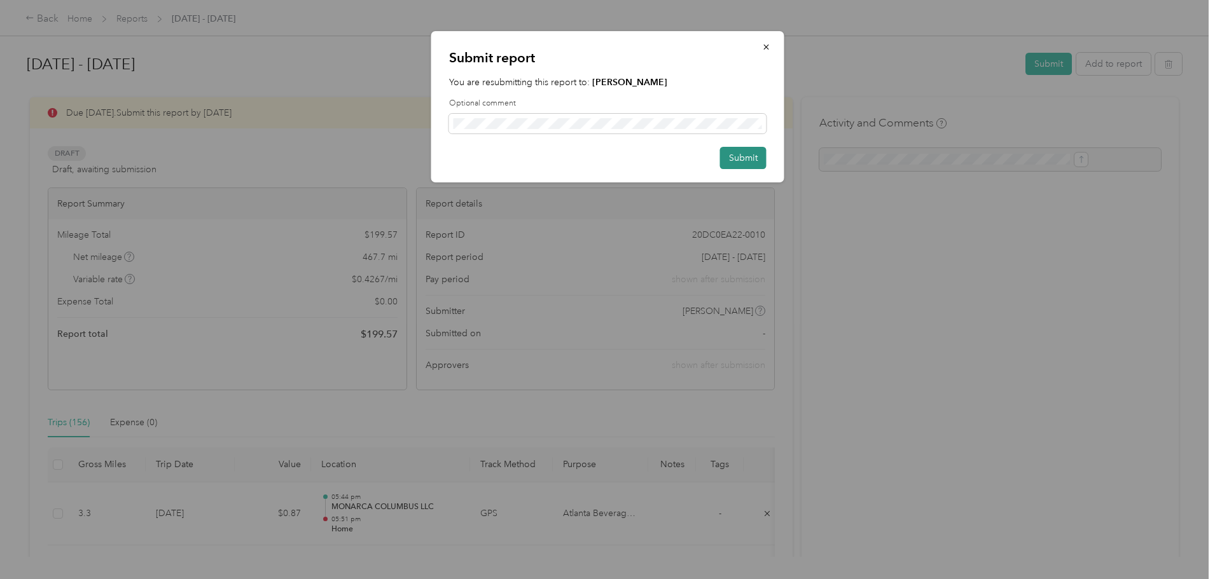
click at [764, 155] on button "Submit" at bounding box center [743, 158] width 46 height 22
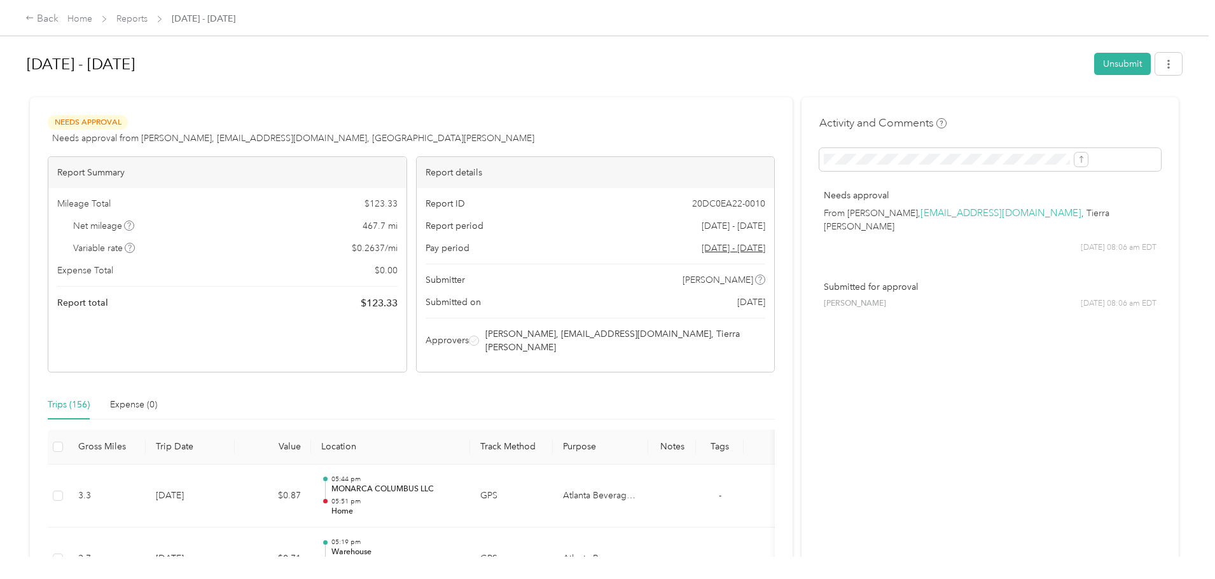
click at [974, 96] on div at bounding box center [604, 91] width 1155 height 13
